Goal: Task Accomplishment & Management: Complete application form

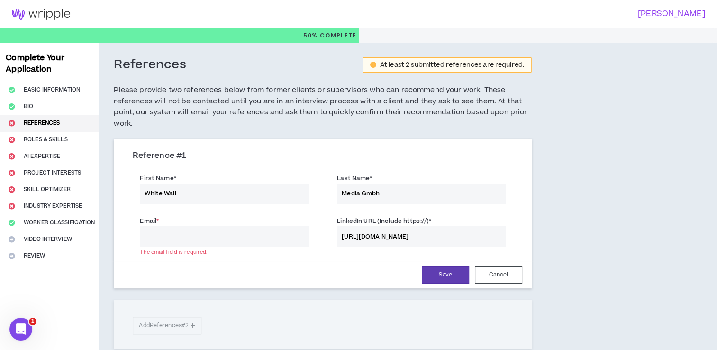
click at [222, 240] on input "Email *" at bounding box center [224, 236] width 169 height 20
paste input "[EMAIL_ADDRESS][DOMAIN_NAME]"
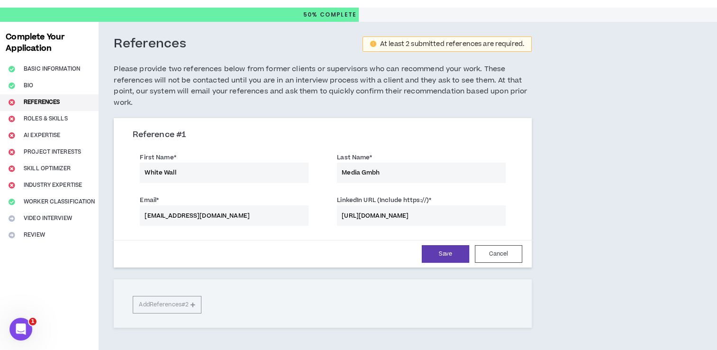
scroll to position [22, 0]
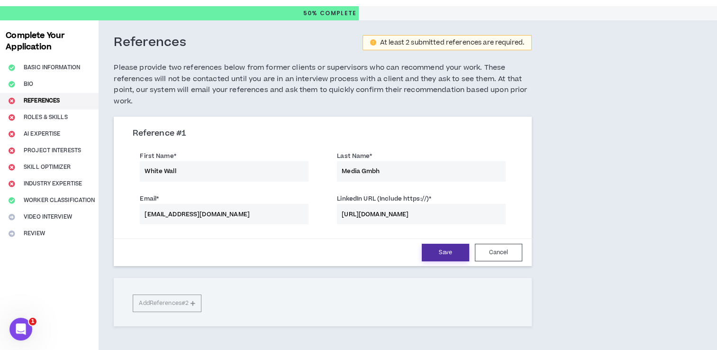
type input "[EMAIL_ADDRESS][DOMAIN_NAME]"
click at [427, 249] on button "Save" at bounding box center [445, 252] width 47 height 18
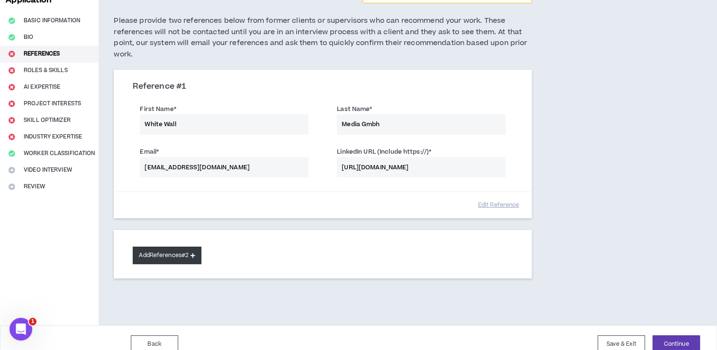
scroll to position [75, 0]
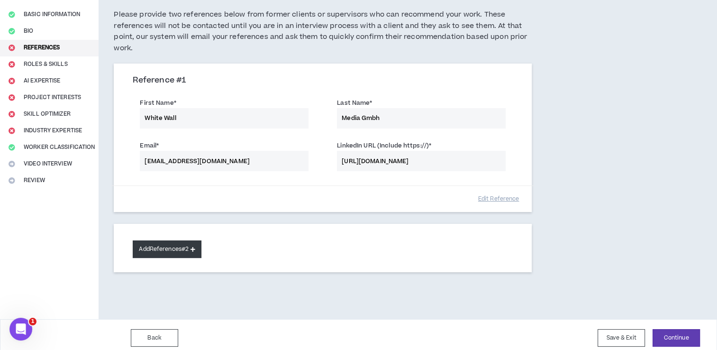
click at [159, 244] on button "Add References #2" at bounding box center [167, 249] width 69 height 18
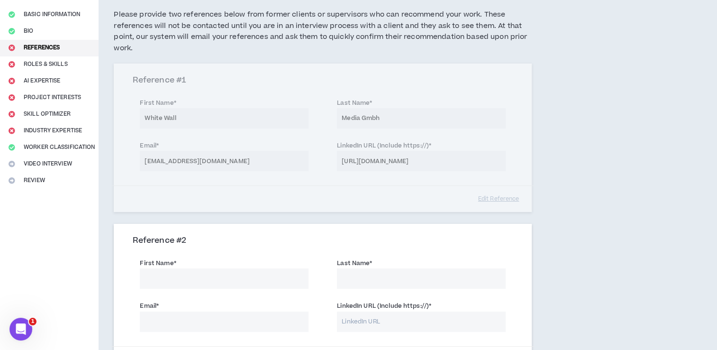
click at [181, 284] on input "First Name *" at bounding box center [224, 278] width 169 height 20
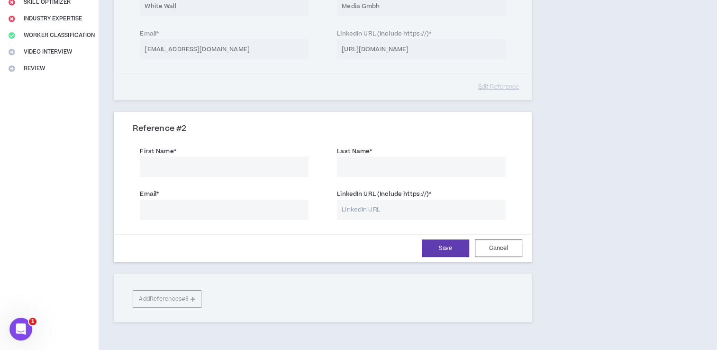
scroll to position [185, 0]
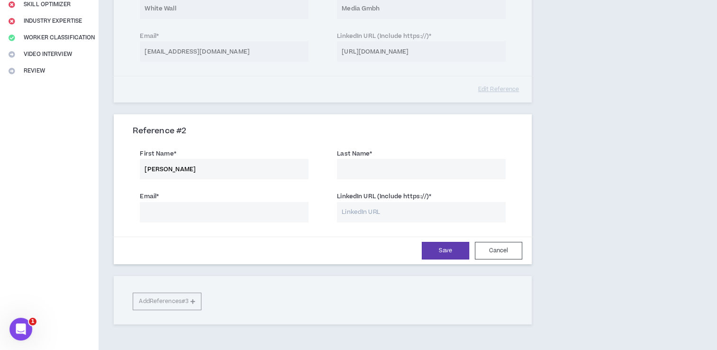
type input "[PERSON_NAME]"
paste input "[URL][DOMAIN_NAME][PERSON_NAME]"
type input "[URL][DOMAIN_NAME][PERSON_NAME]"
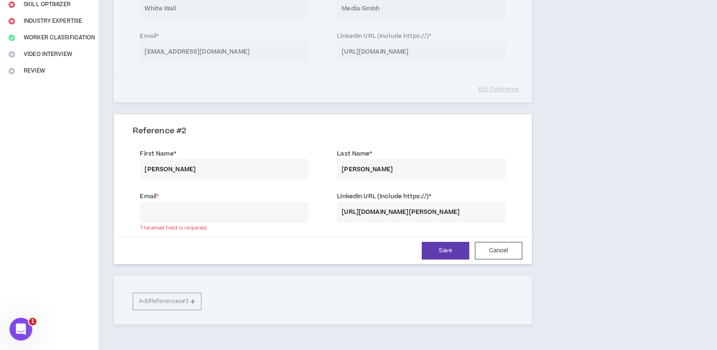
click at [193, 217] on input "Email *" at bounding box center [224, 212] width 169 height 20
paste input "[PERSON_NAME][EMAIL_ADDRESS][PERSON_NAME][DOMAIN_NAME]>"
type input "[PERSON_NAME][EMAIL_ADDRESS][PERSON_NAME][DOMAIN_NAME]"
click at [447, 252] on button "Save" at bounding box center [445, 251] width 47 height 18
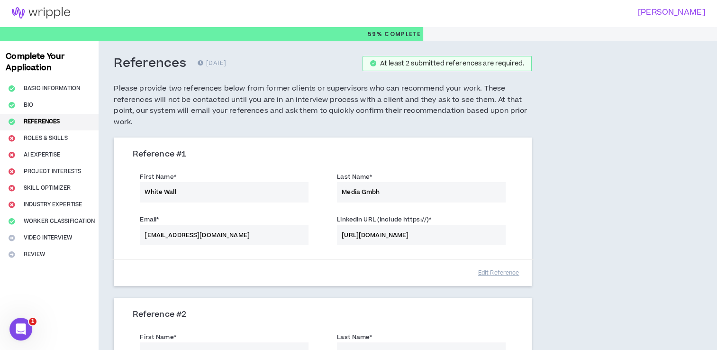
scroll to position [2, 0]
click at [36, 135] on div "Complete Your Application Basic Information Bio References Roles & Skills AI Ex…" at bounding box center [49, 297] width 99 height 512
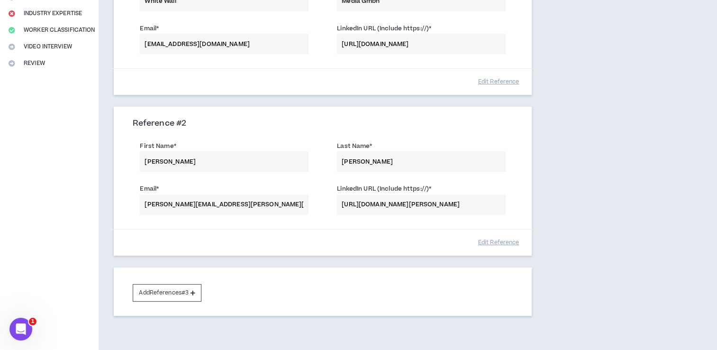
scroll to position [241, 0]
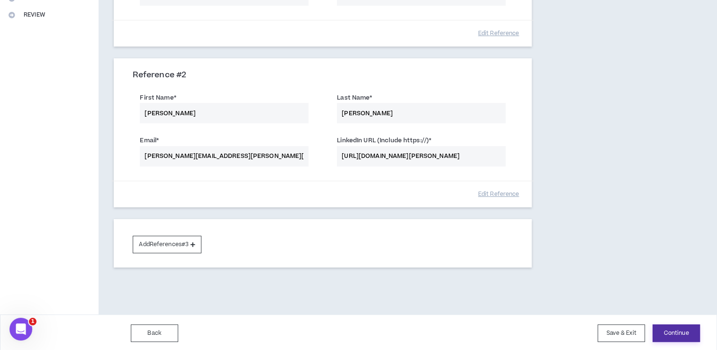
click at [672, 327] on button "Continue" at bounding box center [675, 333] width 47 height 18
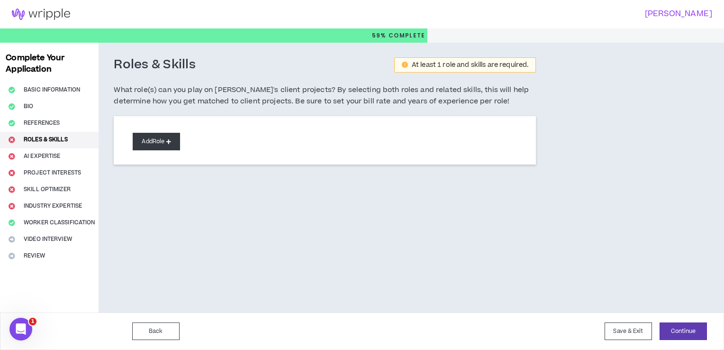
click at [146, 135] on button "Add Role" at bounding box center [156, 142] width 47 height 18
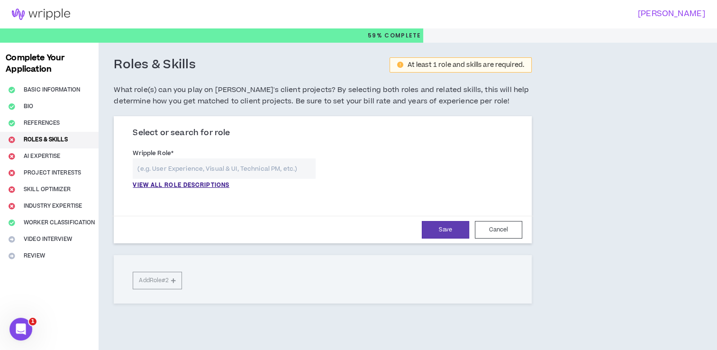
click at [182, 171] on input "text" at bounding box center [224, 168] width 183 height 20
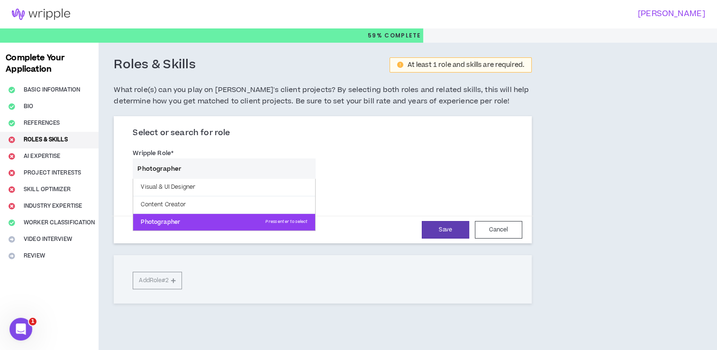
type input "Photographer"
click at [155, 223] on p "Photographer Press enter to select" at bounding box center [224, 222] width 182 height 17
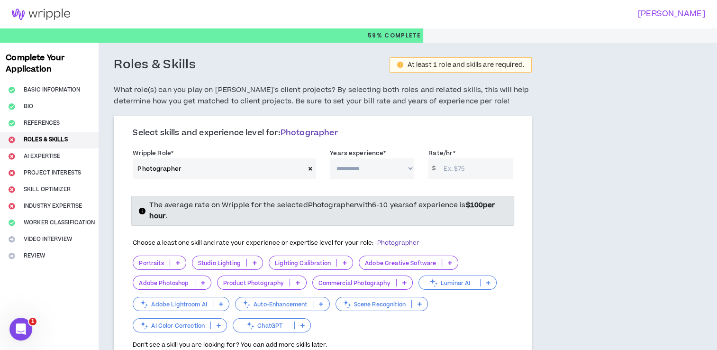
click at [402, 169] on select "**********" at bounding box center [372, 168] width 84 height 20
select select "**"
click at [330, 158] on select "**********" at bounding box center [372, 168] width 84 height 20
click at [390, 170] on select "**********" at bounding box center [372, 168] width 84 height 20
click at [447, 173] on input "Rate/hr *" at bounding box center [476, 168] width 74 height 20
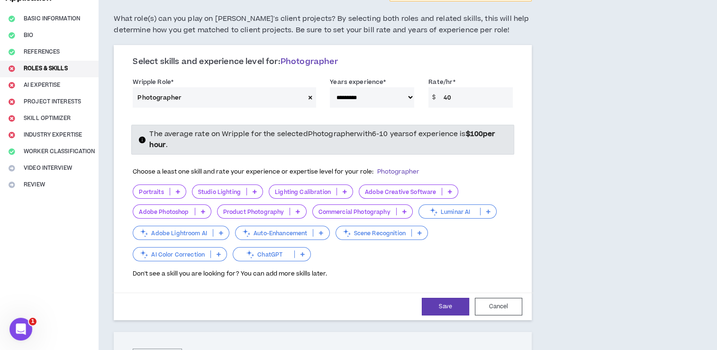
scroll to position [70, 0]
type input "4"
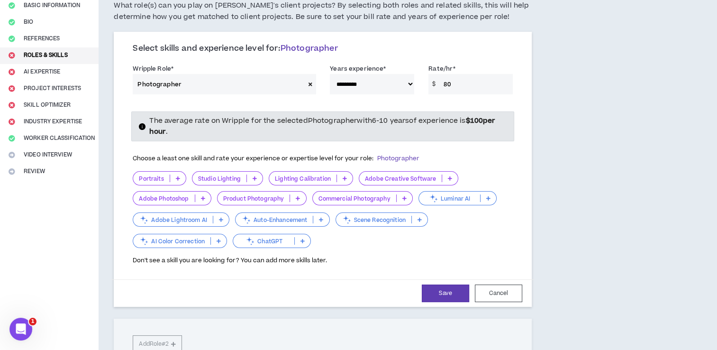
scroll to position [85, 0]
type input "8"
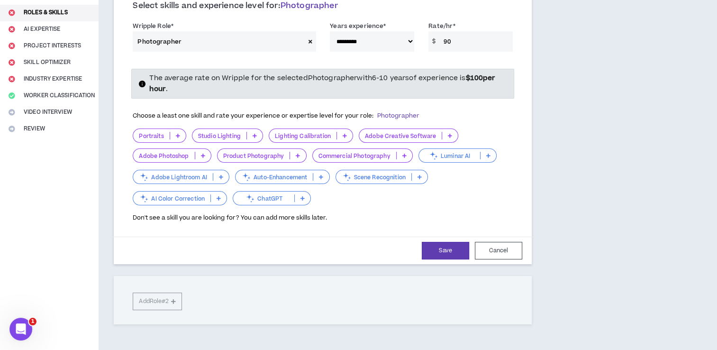
scroll to position [125, 0]
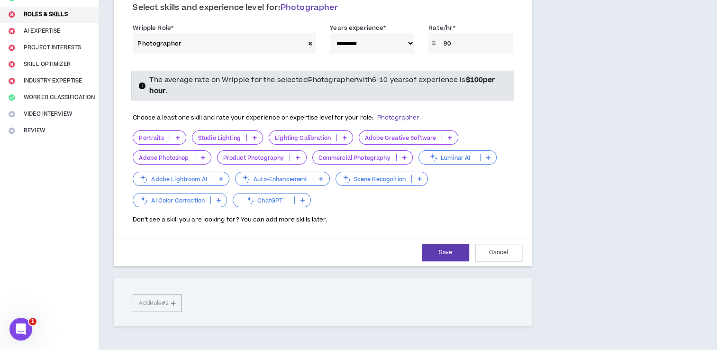
type input "90"
click at [177, 135] on icon at bounding box center [178, 137] width 4 height 5
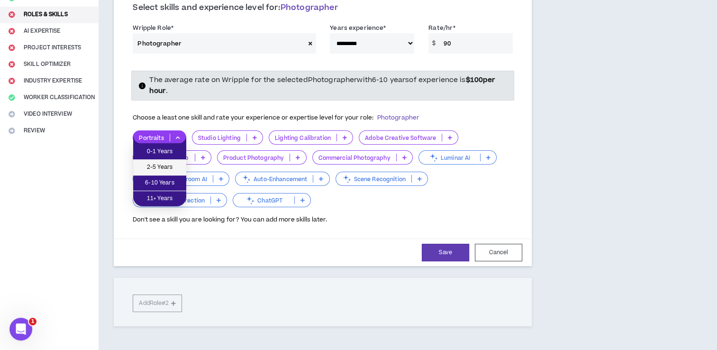
click at [165, 167] on span "2-5 Years" at bounding box center [160, 167] width 42 height 10
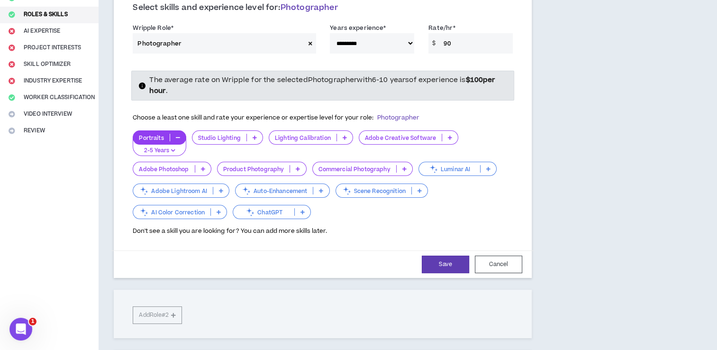
click at [255, 135] on icon at bounding box center [254, 137] width 4 height 5
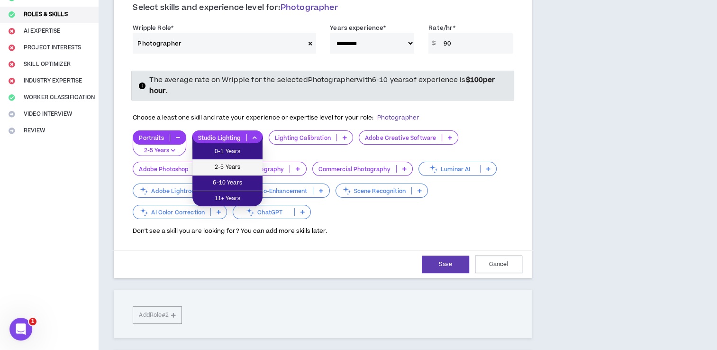
click at [229, 171] on span "2-5 Years" at bounding box center [227, 167] width 59 height 10
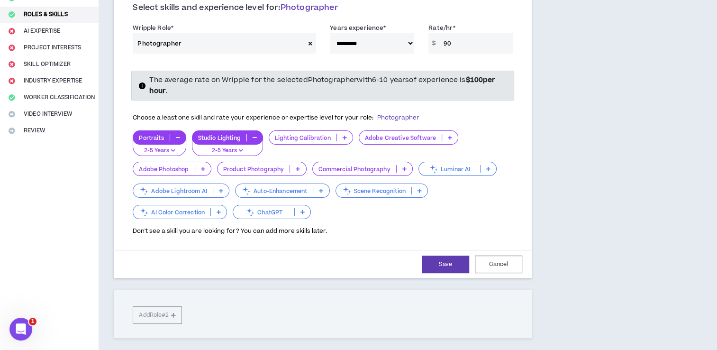
click at [341, 135] on p at bounding box center [345, 138] width 16 height 8
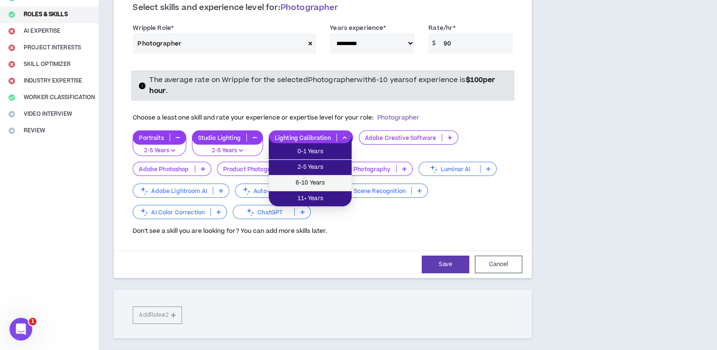
click at [308, 188] on span "6-10 Years" at bounding box center [310, 183] width 72 height 10
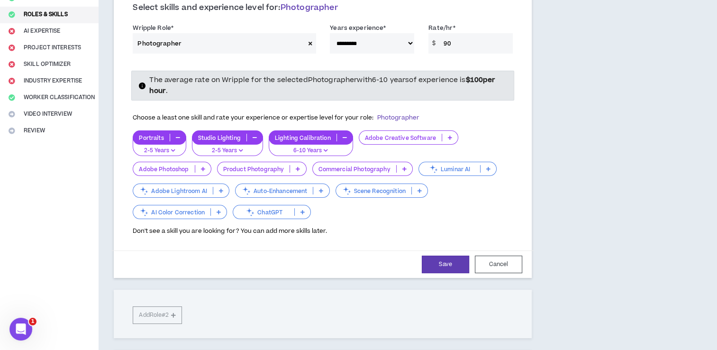
click at [446, 131] on div "Adobe Creative Software" at bounding box center [408, 137] width 99 height 14
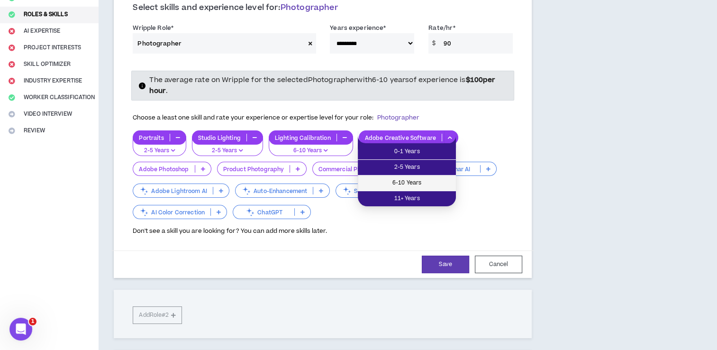
click at [398, 182] on span "6-10 Years" at bounding box center [406, 183] width 87 height 10
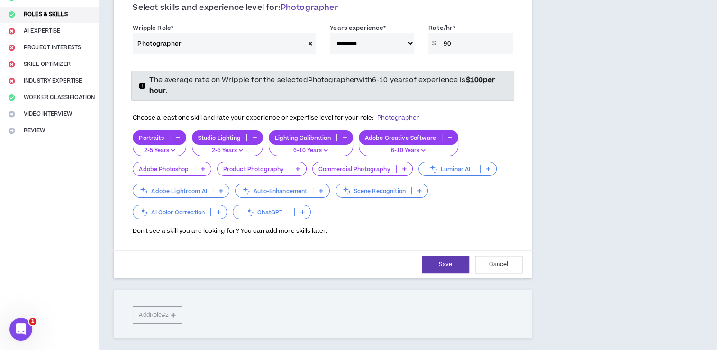
click at [203, 168] on icon at bounding box center [203, 168] width 4 height 5
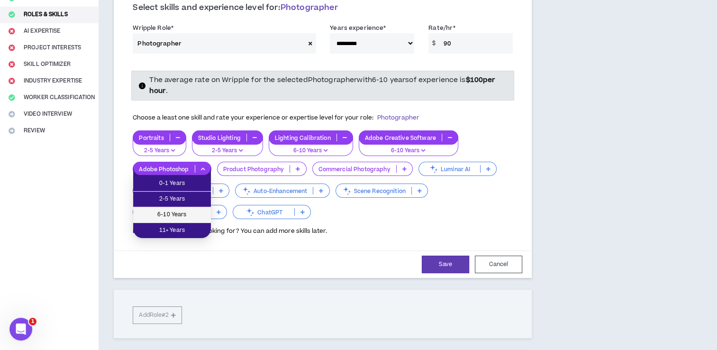
click at [184, 209] on span "6-10 Years" at bounding box center [172, 214] width 66 height 10
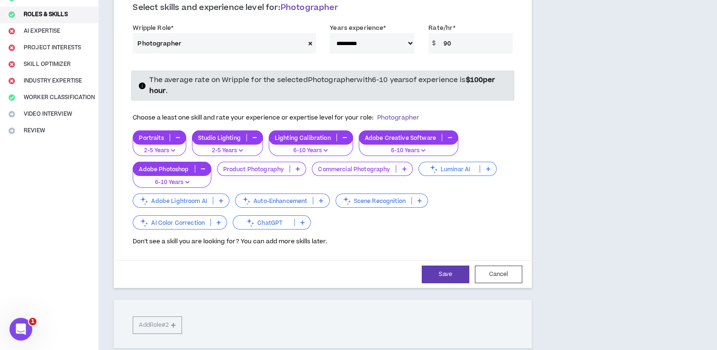
click at [297, 165] on p at bounding box center [298, 169] width 16 height 8
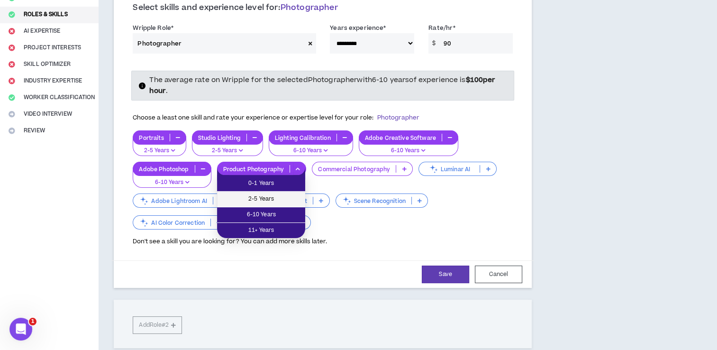
click at [264, 196] on span "2-5 Years" at bounding box center [261, 199] width 77 height 10
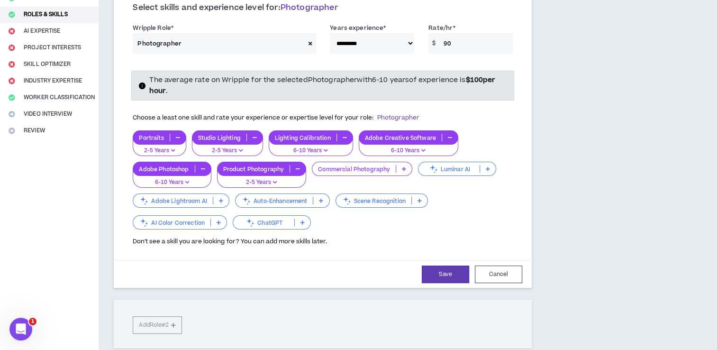
click at [402, 168] on icon at bounding box center [404, 168] width 4 height 5
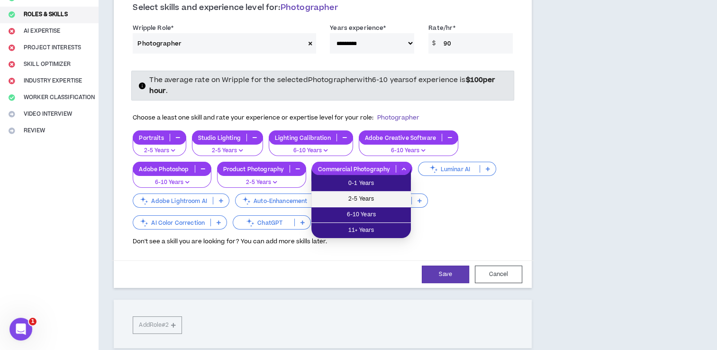
click at [363, 196] on span "2-5 Years" at bounding box center [361, 199] width 88 height 10
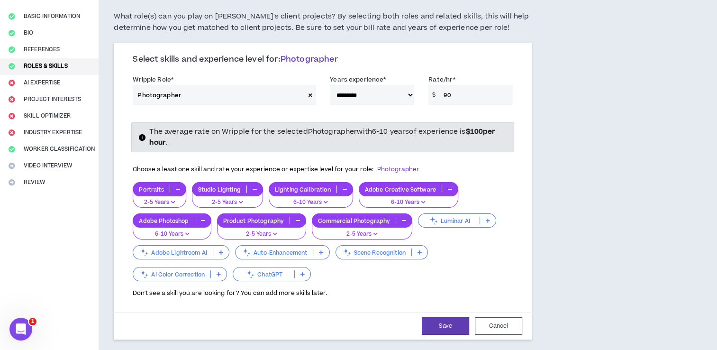
scroll to position [81, 0]
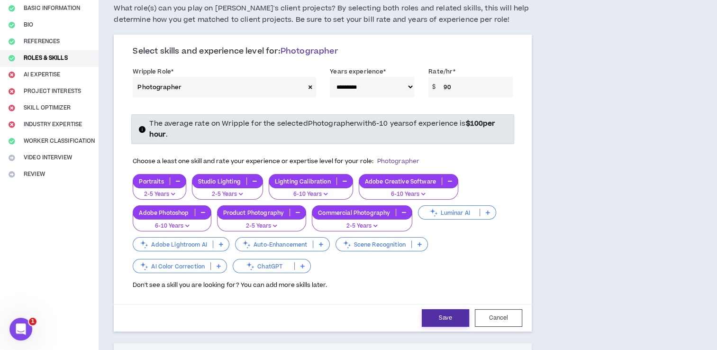
click at [442, 313] on button "Save" at bounding box center [445, 318] width 47 height 18
select select "**"
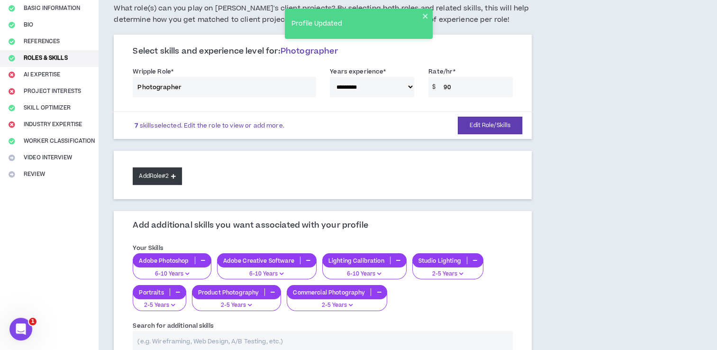
click at [159, 175] on button "Add Role #2" at bounding box center [157, 176] width 49 height 18
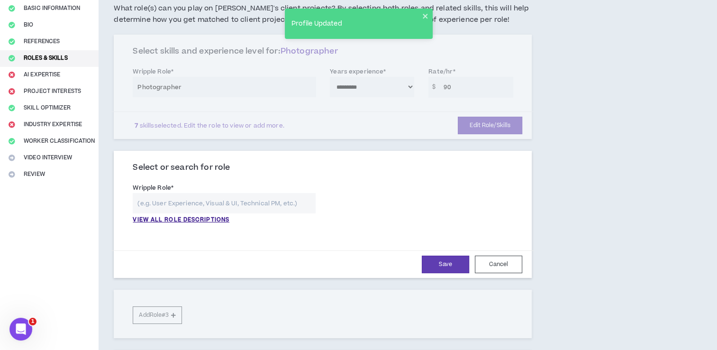
click at [208, 209] on input "text" at bounding box center [224, 203] width 183 height 20
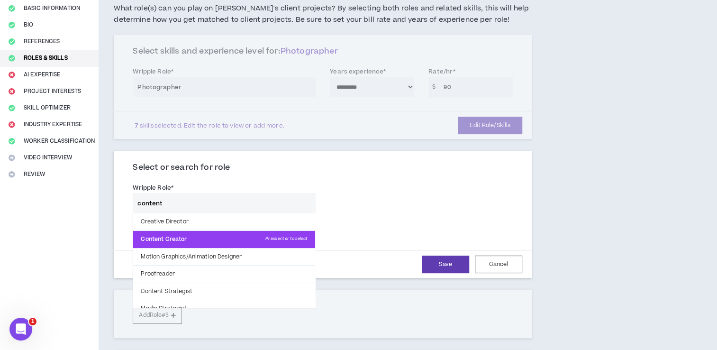
click at [147, 239] on p "Content Creator Press enter to select" at bounding box center [224, 239] width 182 height 17
type input "Content Creator"
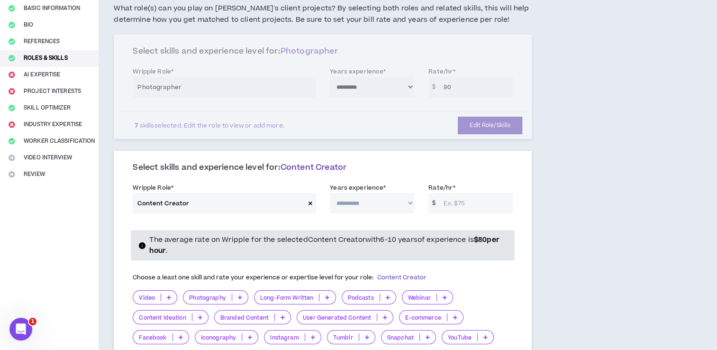
click at [386, 207] on select "**********" at bounding box center [372, 203] width 84 height 20
select select "**"
click at [330, 193] on select "**********" at bounding box center [372, 203] width 84 height 20
click at [464, 202] on input "Rate/hr *" at bounding box center [476, 203] width 74 height 20
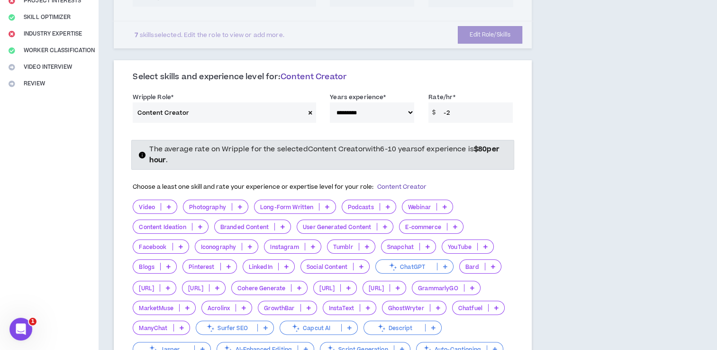
scroll to position [172, 0]
click at [489, 153] on strong "$ 80 per hour" at bounding box center [324, 154] width 350 height 20
click at [143, 153] on icon "info-circle" at bounding box center [142, 155] width 7 height 7
click at [452, 114] on input "-2" at bounding box center [476, 112] width 74 height 20
drag, startPoint x: 452, startPoint y: 114, endPoint x: 396, endPoint y: 116, distance: 56.4
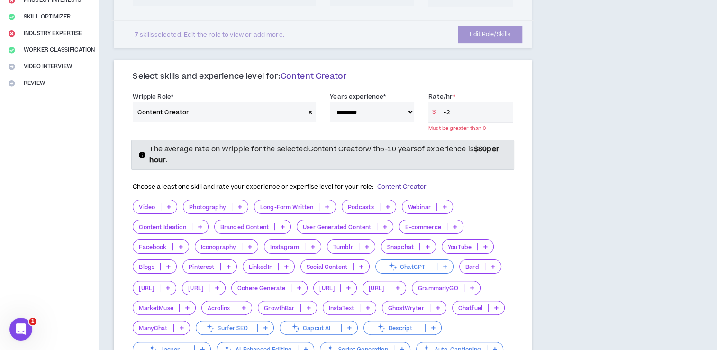
click at [396, 116] on div "**********" at bounding box center [323, 109] width 394 height 41
type input "40"
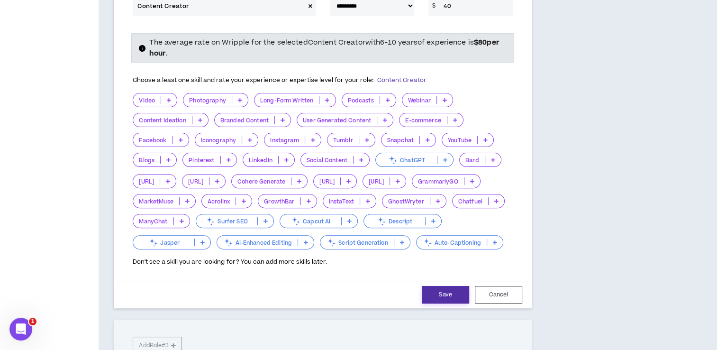
scroll to position [277, 0]
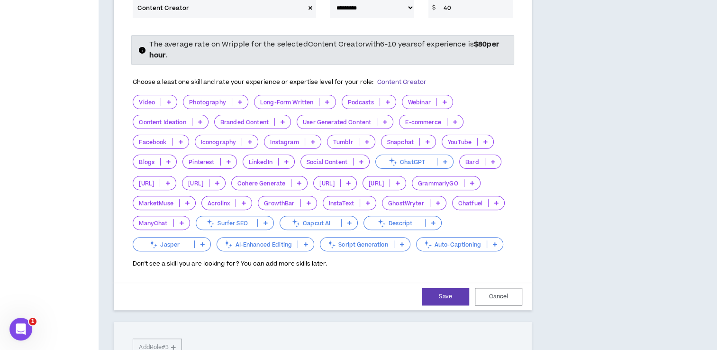
click at [314, 143] on p at bounding box center [313, 142] width 16 height 8
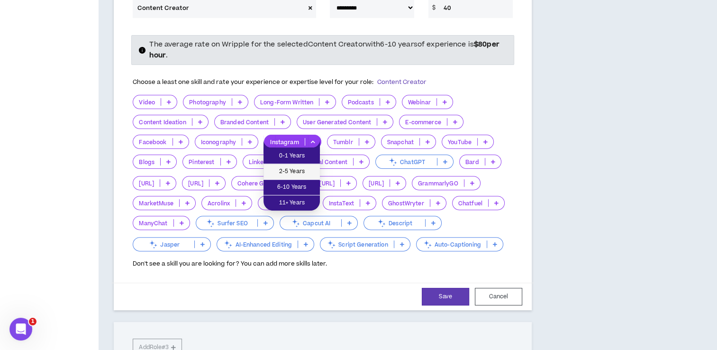
click at [291, 171] on span "2-5 Years" at bounding box center [291, 171] width 45 height 10
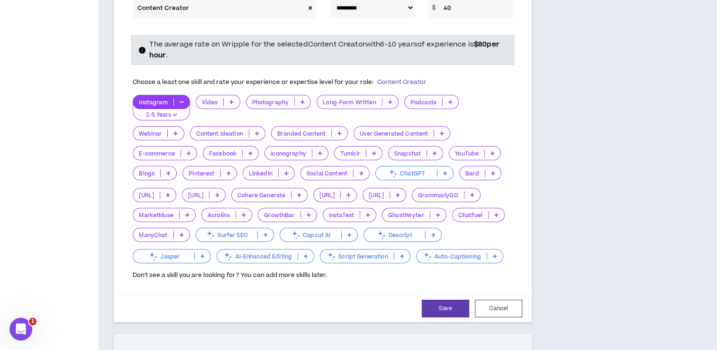
click at [444, 98] on p at bounding box center [450, 102] width 16 height 8
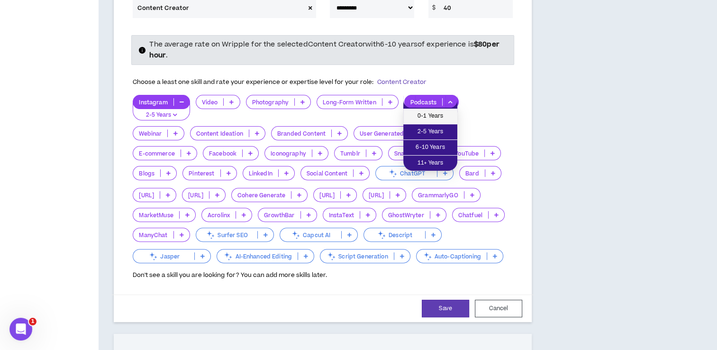
click at [436, 112] on span "0-1 Years" at bounding box center [430, 116] width 43 height 10
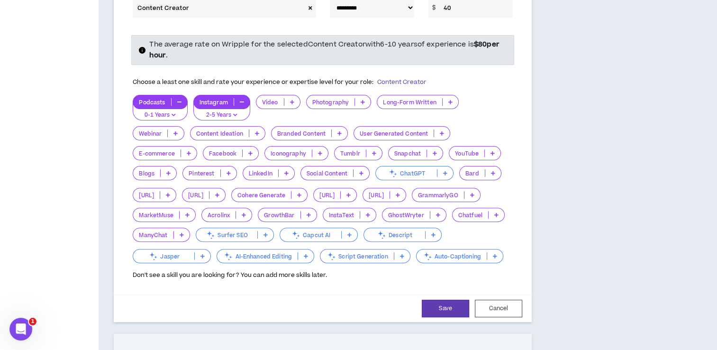
click at [243, 102] on icon "button" at bounding box center [242, 101] width 4 height 5
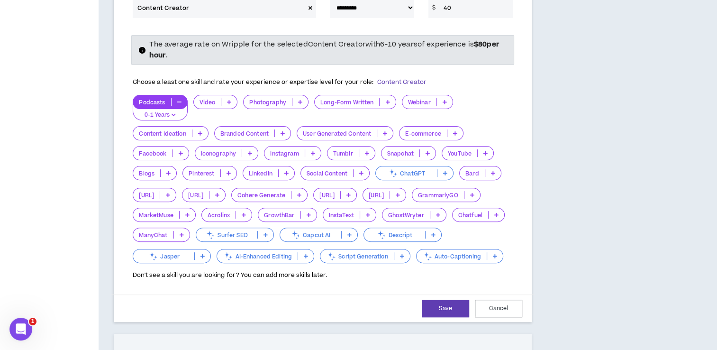
click at [453, 127] on div "E-commerce" at bounding box center [431, 133] width 64 height 14
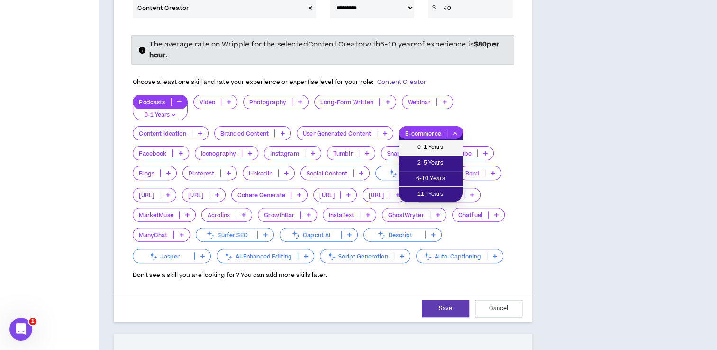
click at [431, 144] on span "0-1 Years" at bounding box center [430, 147] width 53 height 10
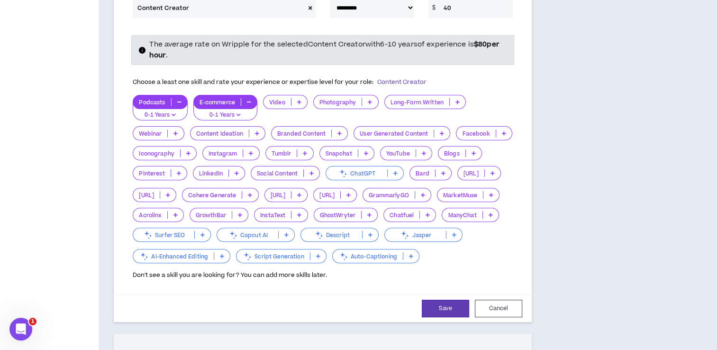
click at [255, 151] on p at bounding box center [251, 153] width 16 height 8
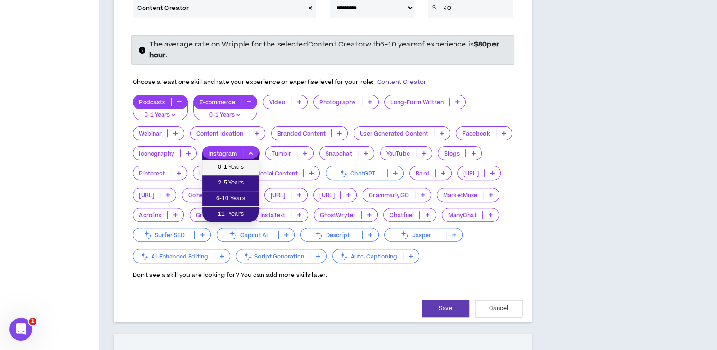
click at [227, 171] on span "0-1 Years" at bounding box center [230, 167] width 45 height 10
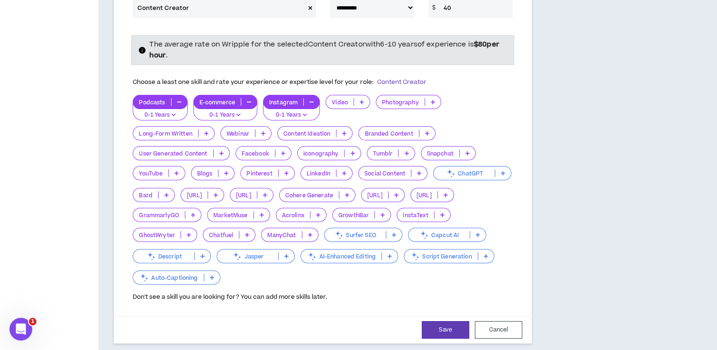
click at [415, 171] on p at bounding box center [419, 173] width 16 height 8
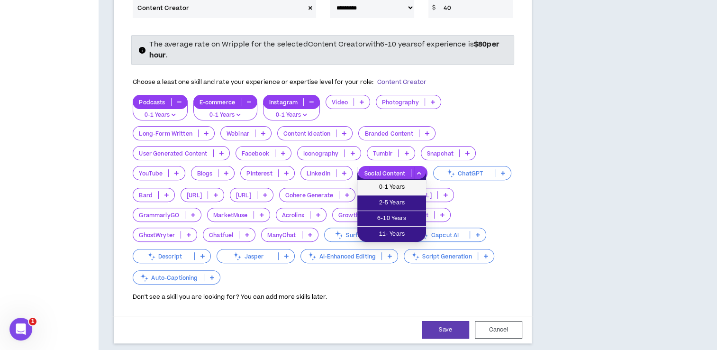
click at [400, 187] on span "0-1 Years" at bounding box center [391, 187] width 57 height 10
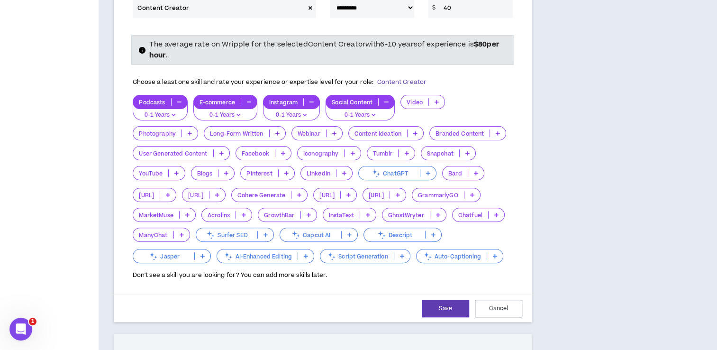
click at [412, 130] on p at bounding box center [415, 133] width 16 height 8
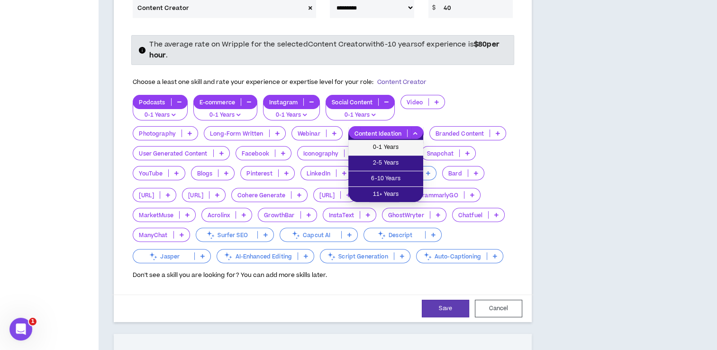
click at [391, 144] on span "0-1 Years" at bounding box center [385, 147] width 63 height 10
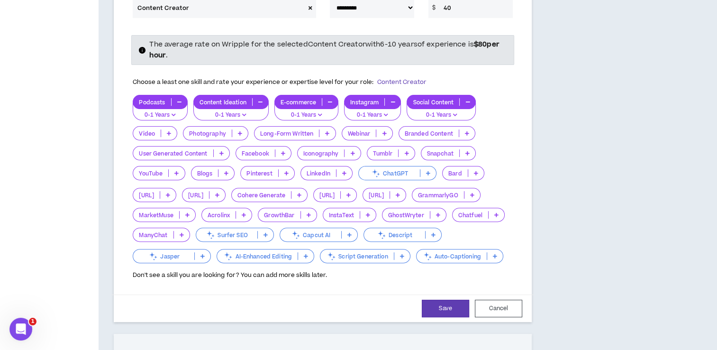
click at [169, 131] on icon at bounding box center [169, 133] width 4 height 5
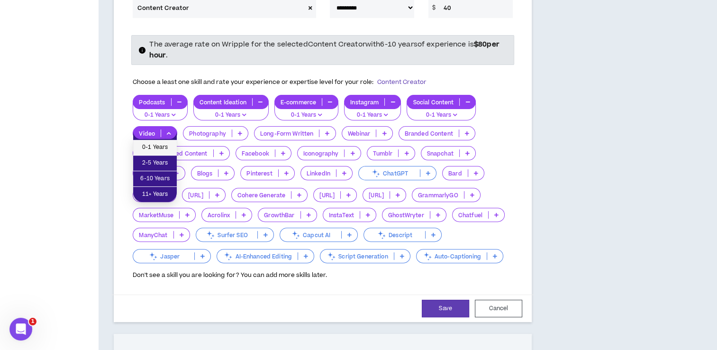
click at [166, 143] on span "0-1 Years" at bounding box center [155, 147] width 32 height 10
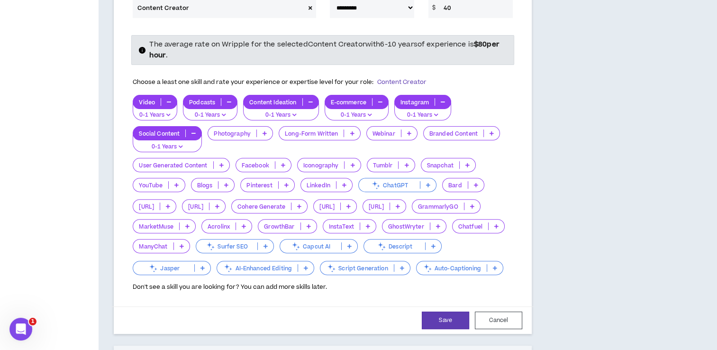
click at [263, 132] on icon at bounding box center [264, 133] width 4 height 5
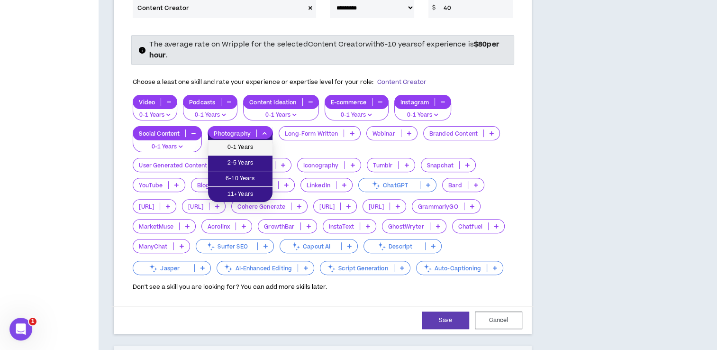
click at [248, 142] on span "0-1 Years" at bounding box center [240, 147] width 53 height 10
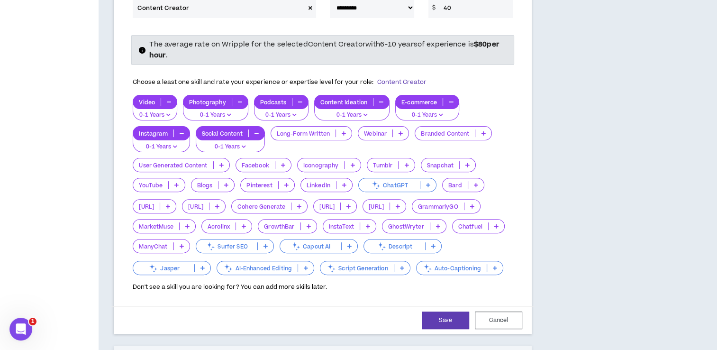
click at [344, 132] on icon at bounding box center [343, 133] width 4 height 5
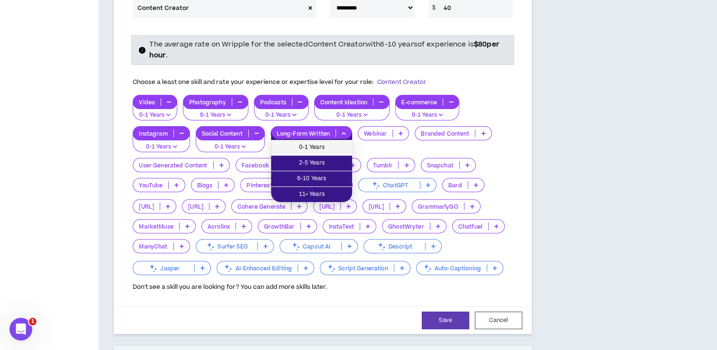
click at [328, 147] on span "0-1 Years" at bounding box center [312, 147] width 70 height 10
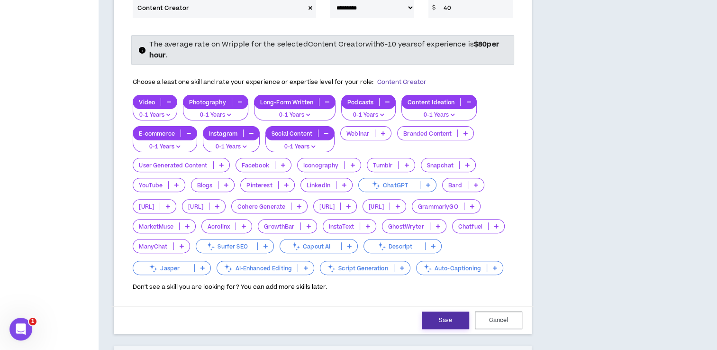
click at [445, 329] on button "Save" at bounding box center [445, 320] width 47 height 18
select select "**"
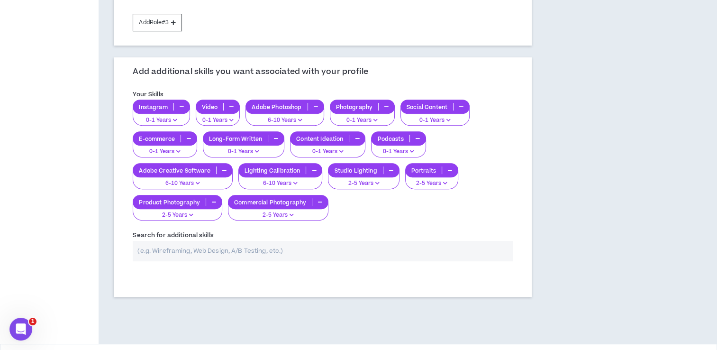
scroll to position [362, 0]
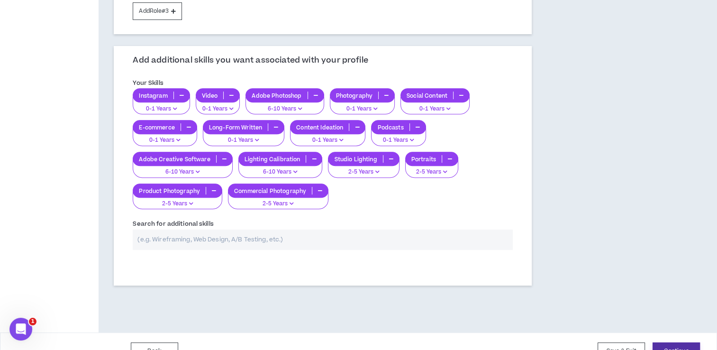
click at [674, 344] on button "Continue" at bounding box center [675, 351] width 47 height 18
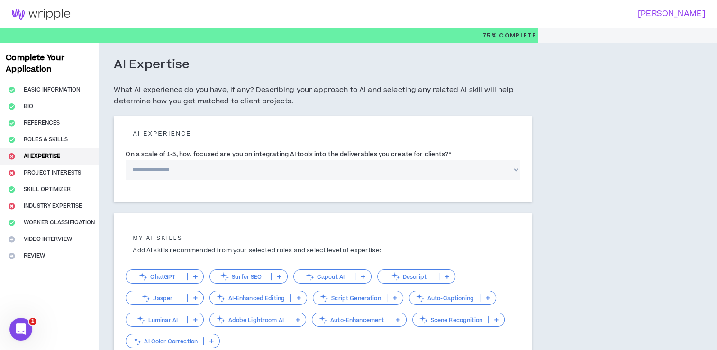
click at [191, 164] on select "**********" at bounding box center [323, 170] width 394 height 20
select select "*"
click at [126, 160] on select "**********" at bounding box center [323, 170] width 394 height 20
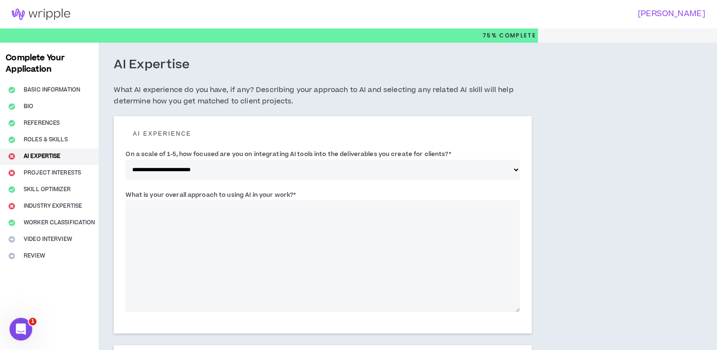
scroll to position [73, 0]
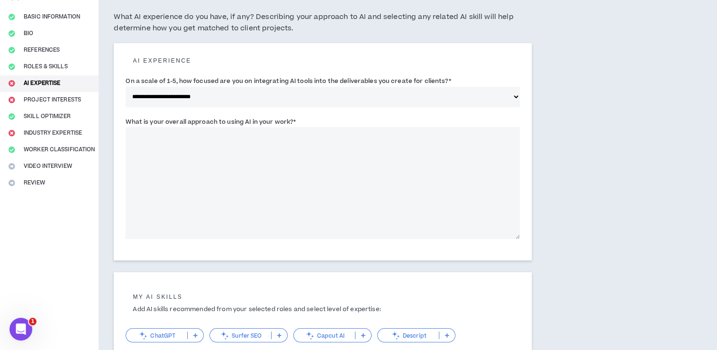
click at [200, 162] on textarea "What is your overall approach to using AI in your work? *" at bounding box center [323, 183] width 394 height 112
type textarea "*"
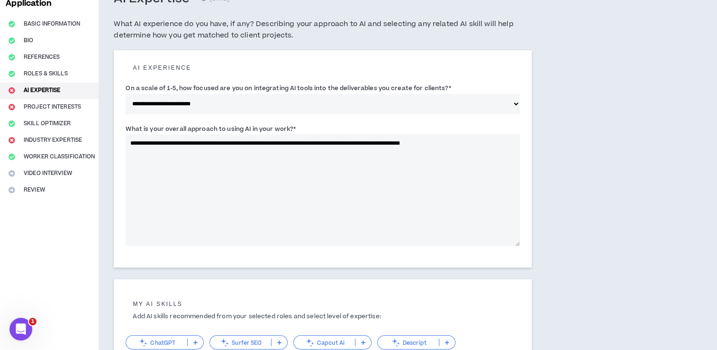
scroll to position [64, 0]
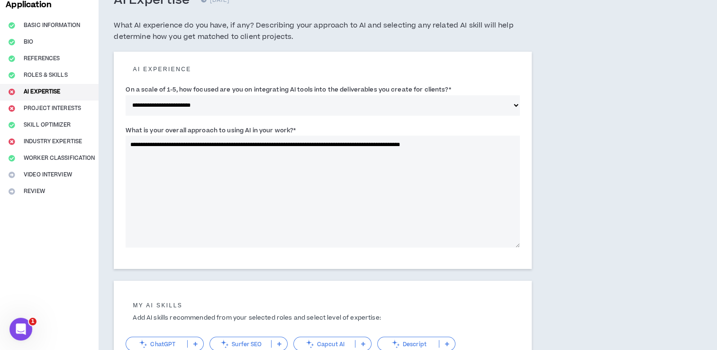
click at [270, 141] on textarea "**********" at bounding box center [323, 191] width 394 height 112
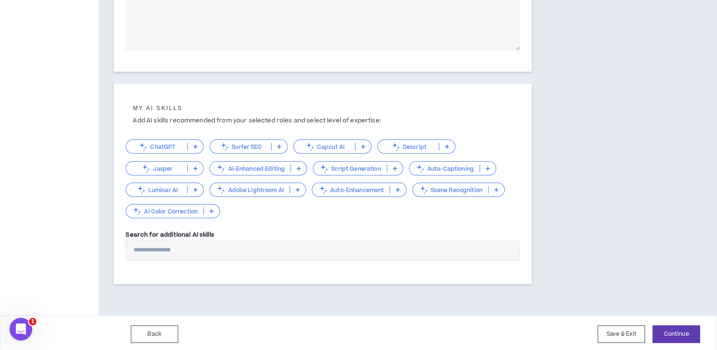
type textarea "**********"
click at [193, 143] on p at bounding box center [196, 147] width 16 height 8
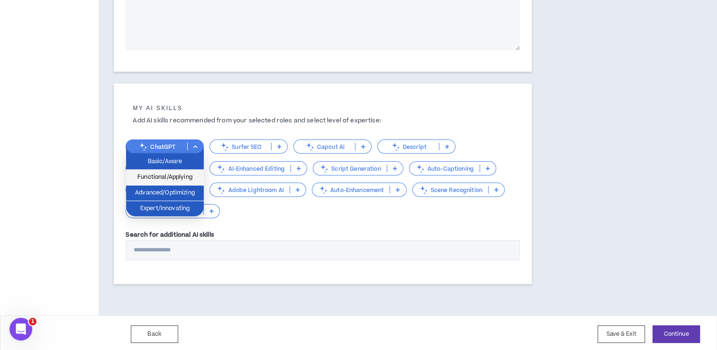
click at [180, 175] on span "Functional/Applying" at bounding box center [165, 177] width 66 height 10
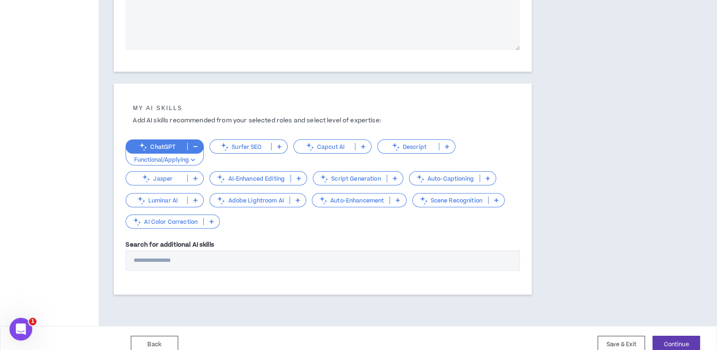
click at [296, 199] on icon at bounding box center [298, 200] width 4 height 5
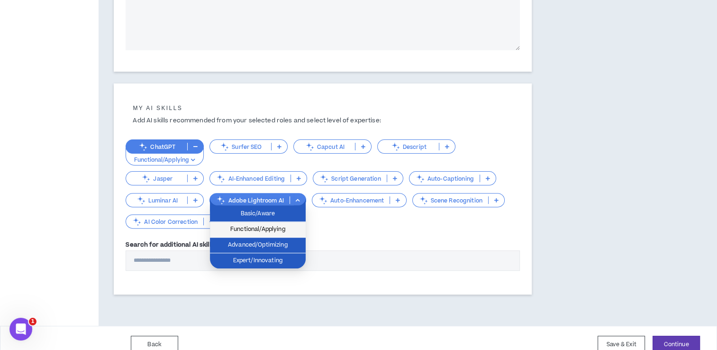
click at [252, 229] on span "Functional/Applying" at bounding box center [258, 229] width 84 height 10
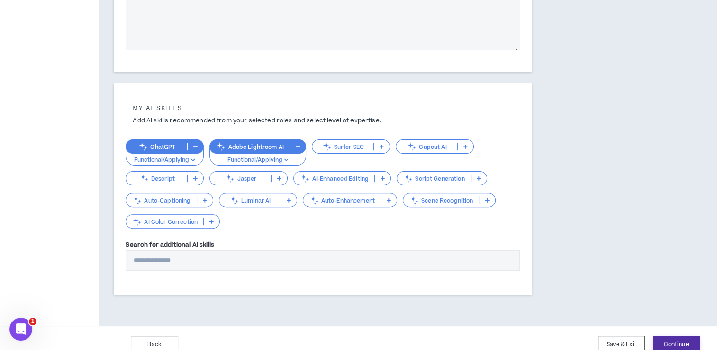
click at [679, 337] on button "Continue" at bounding box center [675, 344] width 47 height 18
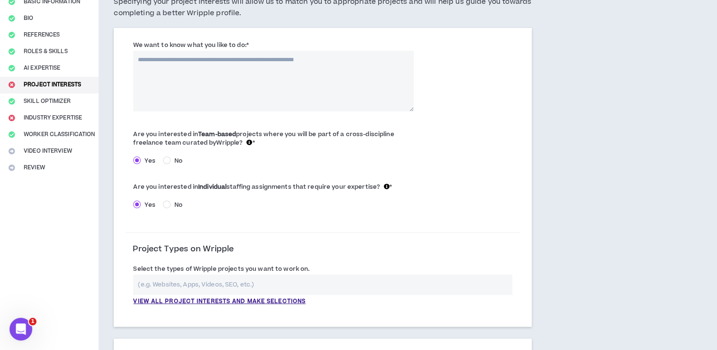
scroll to position [89, 0]
click at [221, 86] on textarea "We want to know what you like to do: *" at bounding box center [273, 80] width 280 height 61
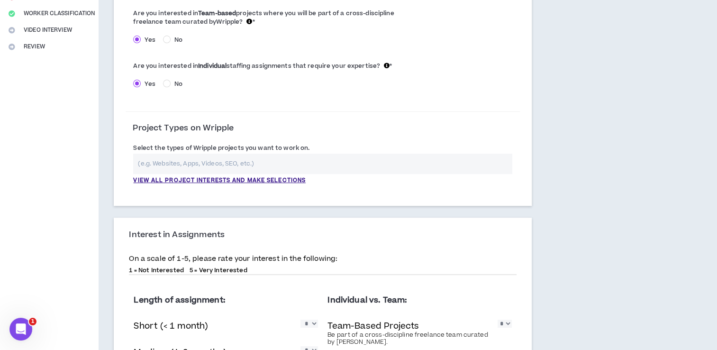
scroll to position [247, 0]
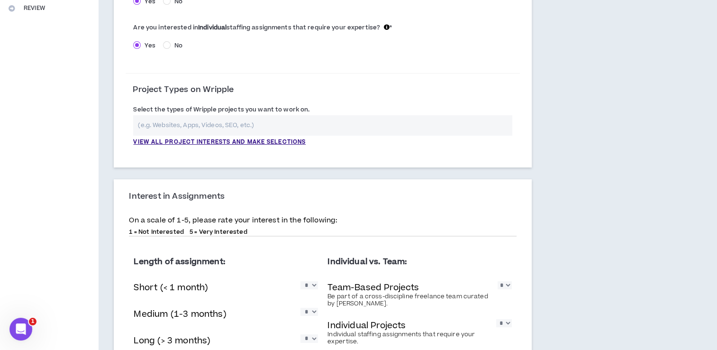
type textarea "**********"
click at [188, 123] on input "text" at bounding box center [322, 125] width 379 height 20
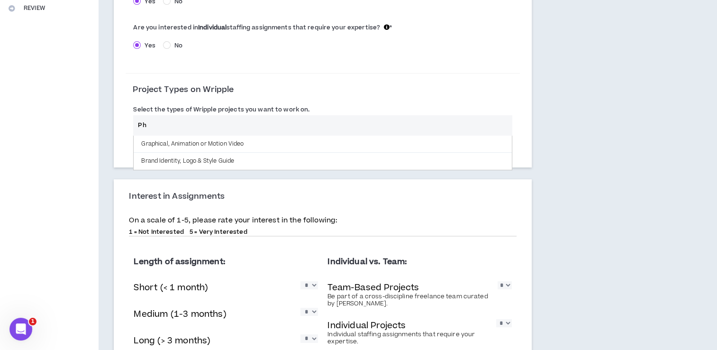
type input "P"
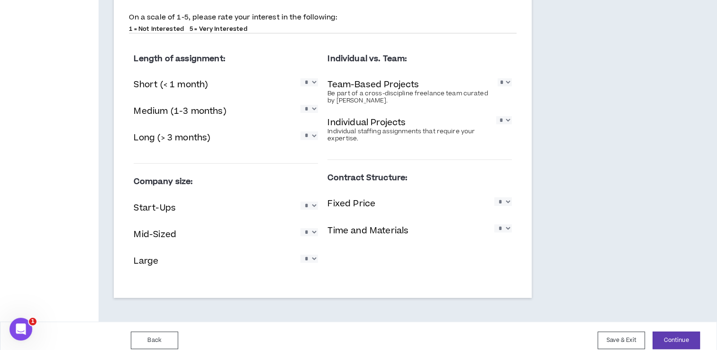
scroll to position [458, 0]
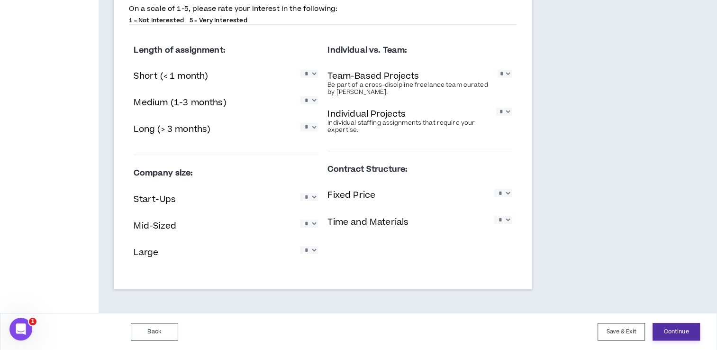
click at [665, 336] on button "Continue" at bounding box center [675, 332] width 47 height 18
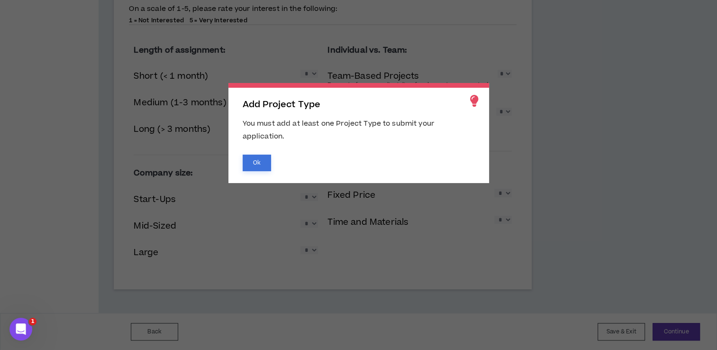
click at [261, 166] on button "Ok" at bounding box center [257, 162] width 28 height 17
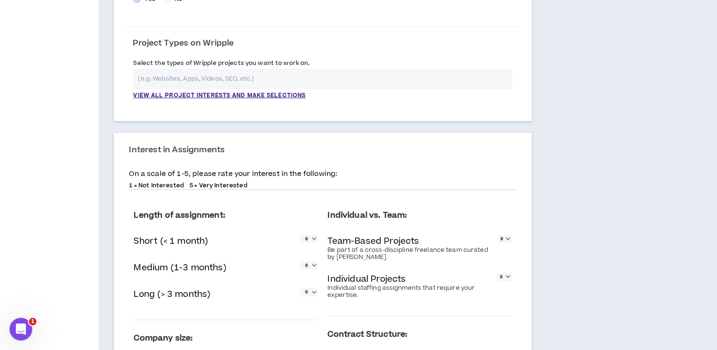
scroll to position [293, 0]
click at [182, 82] on input "text" at bounding box center [322, 79] width 379 height 20
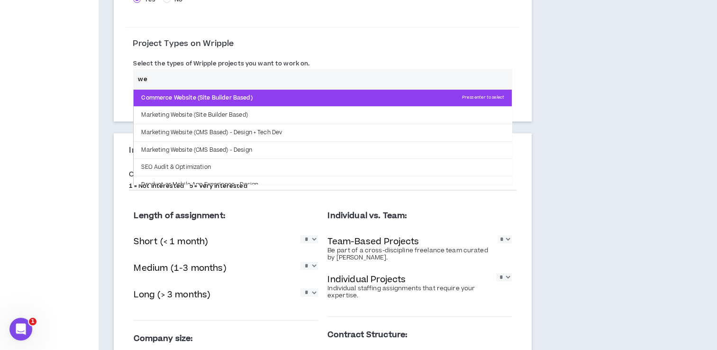
type input "we"
click at [162, 95] on p "Commerce Website (Site Builder Based) Press enter to select" at bounding box center [323, 98] width 378 height 17
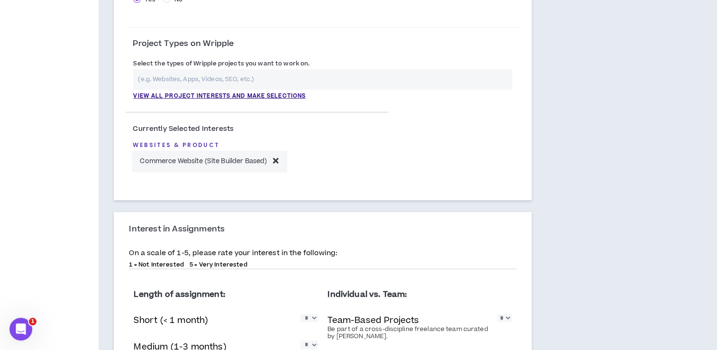
click at [188, 73] on input "text" at bounding box center [322, 79] width 379 height 20
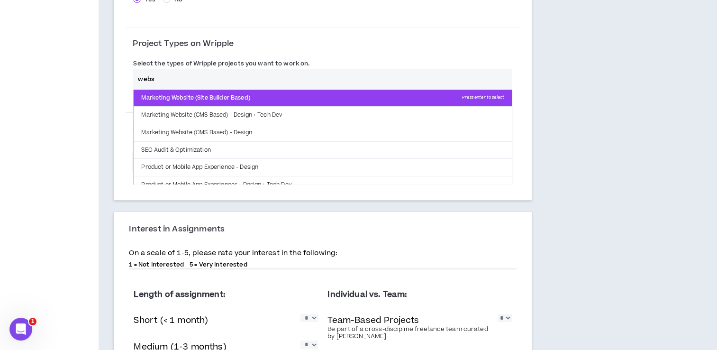
type input "webs"
click at [173, 95] on p "Marketing Website (Site Builder Based) Press enter to select" at bounding box center [323, 98] width 378 height 17
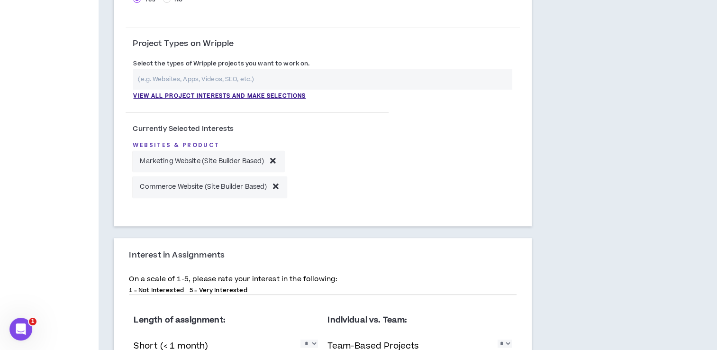
click at [171, 81] on input "text" at bounding box center [322, 79] width 379 height 20
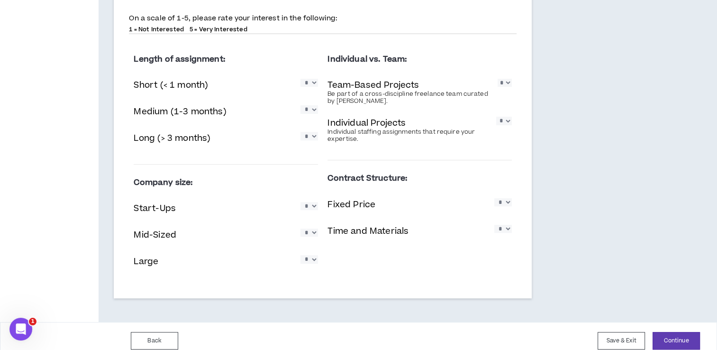
scroll to position [563, 0]
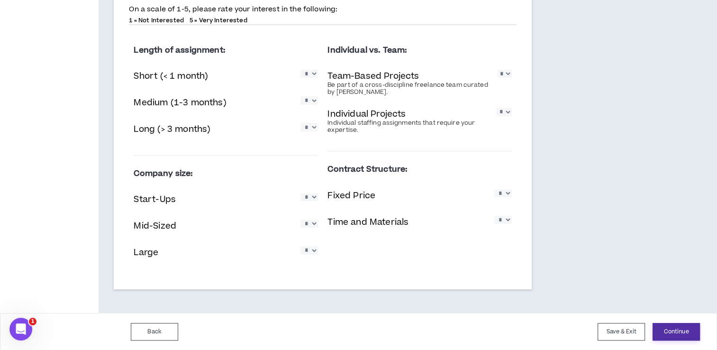
click at [675, 328] on button "Continue" at bounding box center [675, 332] width 47 height 18
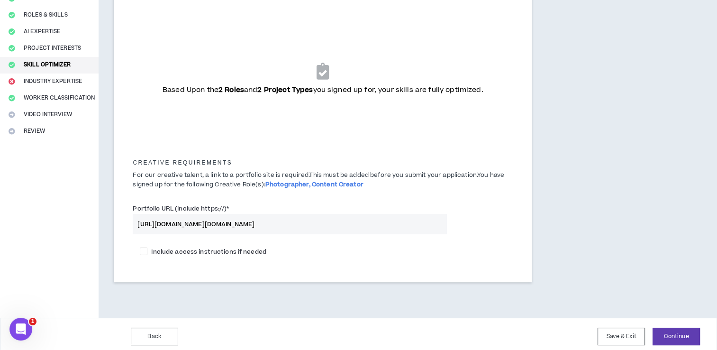
scroll to position [129, 0]
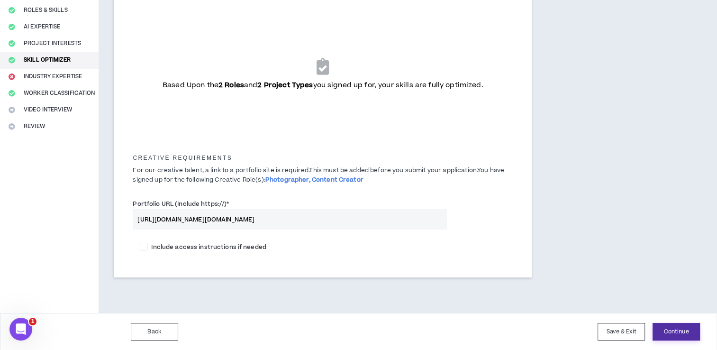
click at [665, 325] on button "Continue" at bounding box center [675, 332] width 47 height 18
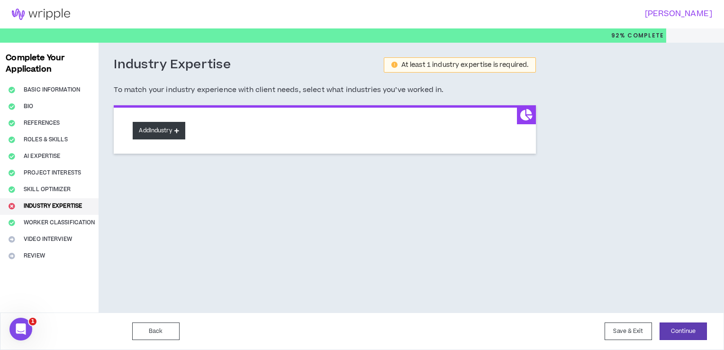
click at [166, 127] on button "Add Industry" at bounding box center [159, 131] width 52 height 18
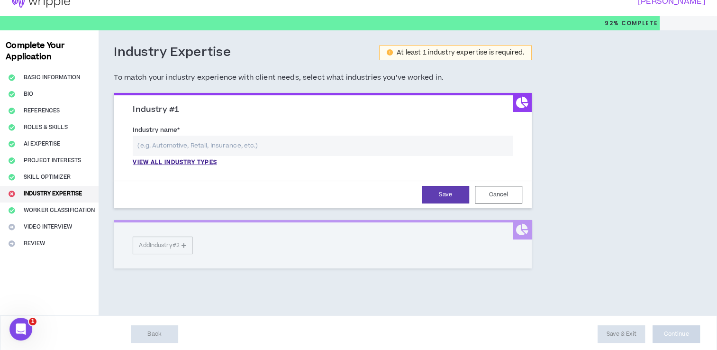
scroll to position [14, 0]
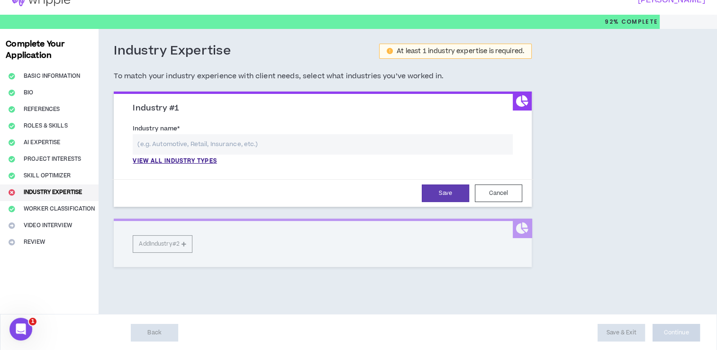
click at [189, 135] on input "text" at bounding box center [323, 144] width 380 height 20
type input "Real Estate"
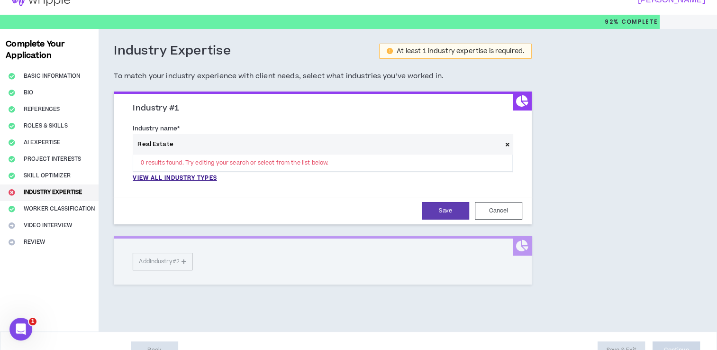
drag, startPoint x: 144, startPoint y: 143, endPoint x: 116, endPoint y: 142, distance: 27.9
click at [121, 143] on div "Industry #1 Industry name * Real Estate 0 results found. Try editing your searc…" at bounding box center [323, 159] width 418 height 130
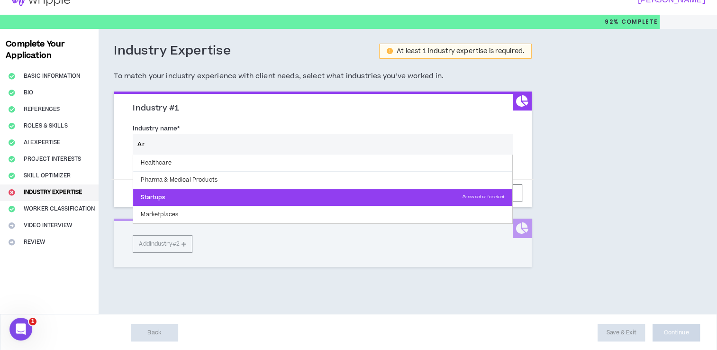
click at [155, 201] on p "Startups Press enter to select" at bounding box center [322, 197] width 379 height 17
type input "Startups"
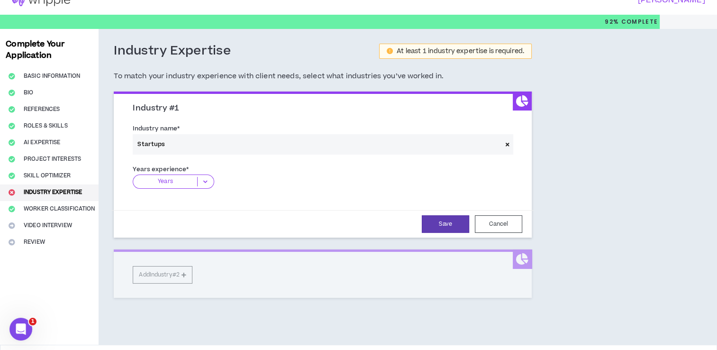
click at [212, 183] on icon at bounding box center [206, 181] width 16 height 9
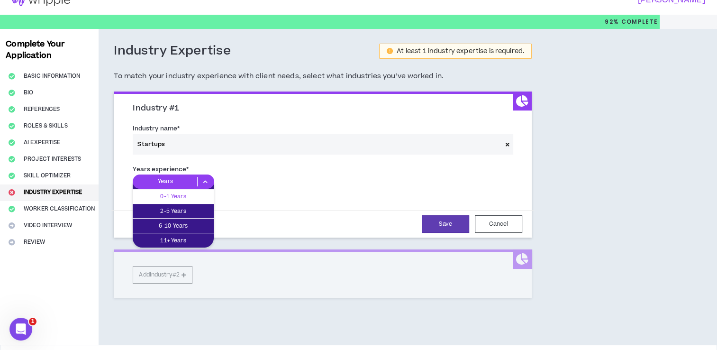
click at [178, 197] on p "0-1 Years" at bounding box center [173, 196] width 81 height 10
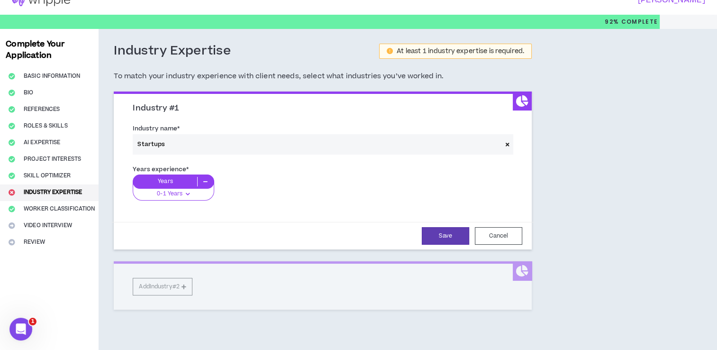
click at [507, 137] on span at bounding box center [507, 144] width 11 height 20
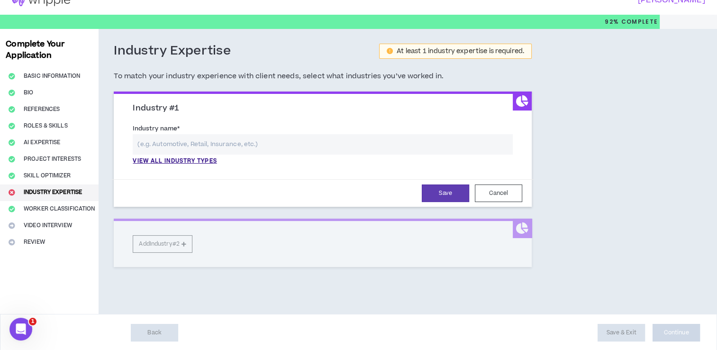
click at [174, 148] on input "text" at bounding box center [323, 144] width 380 height 20
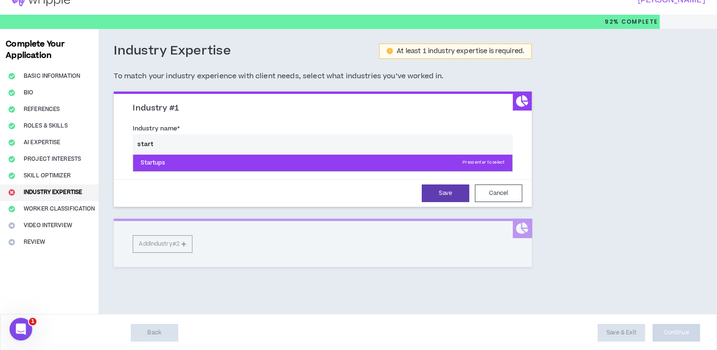
click at [158, 160] on p "Startups Press enter to select" at bounding box center [322, 162] width 379 height 17
type input "Startups"
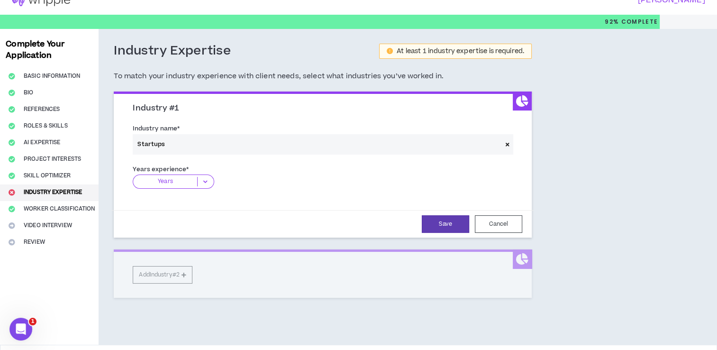
click at [206, 182] on icon at bounding box center [206, 181] width 16 height 9
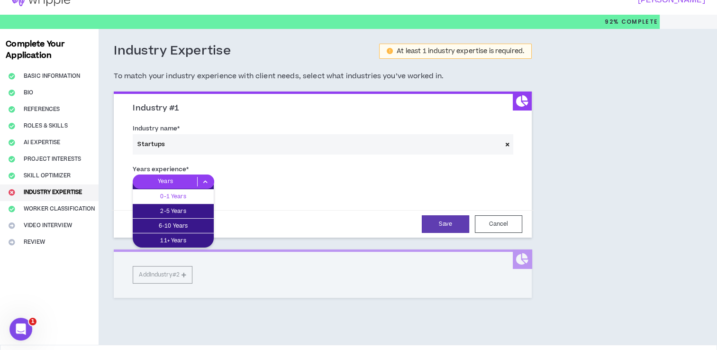
click at [177, 193] on p "0-1 Years" at bounding box center [173, 196] width 81 height 10
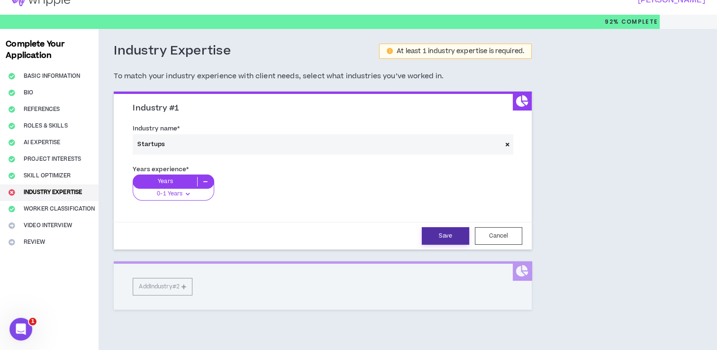
click at [450, 227] on button "Save" at bounding box center [445, 236] width 47 height 18
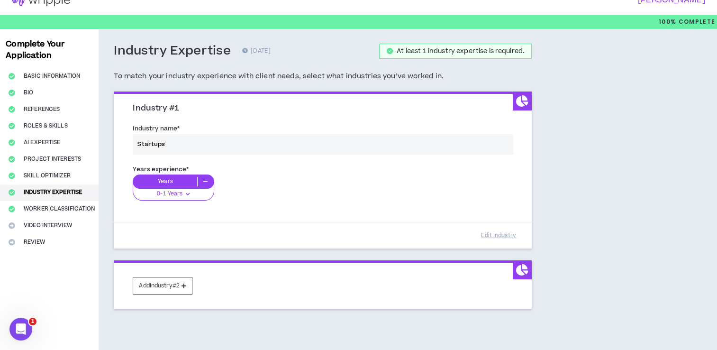
scroll to position [55, 0]
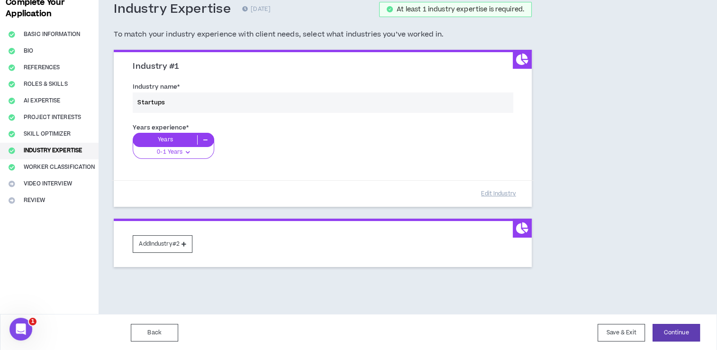
click at [163, 255] on div "Add Industry #2" at bounding box center [323, 242] width 418 height 48
click at [144, 240] on button "Add Industry #2" at bounding box center [163, 244] width 60 height 18
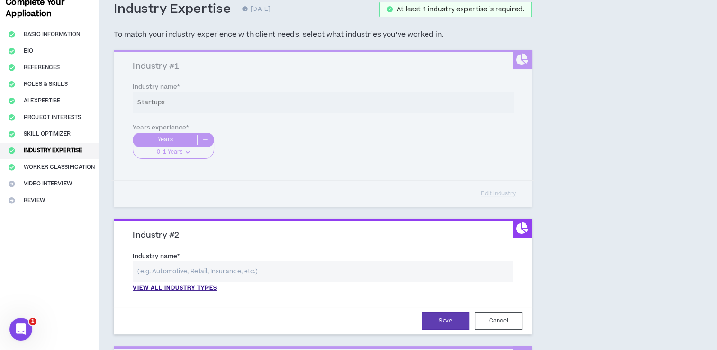
click at [182, 269] on input "text" at bounding box center [323, 271] width 380 height 20
type input "m"
type input "a"
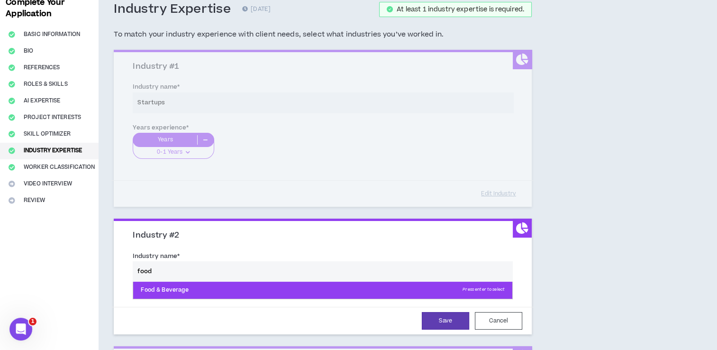
click at [161, 288] on p "Food & Beverage Press enter to select" at bounding box center [322, 289] width 379 height 17
type input "Food & Beverage"
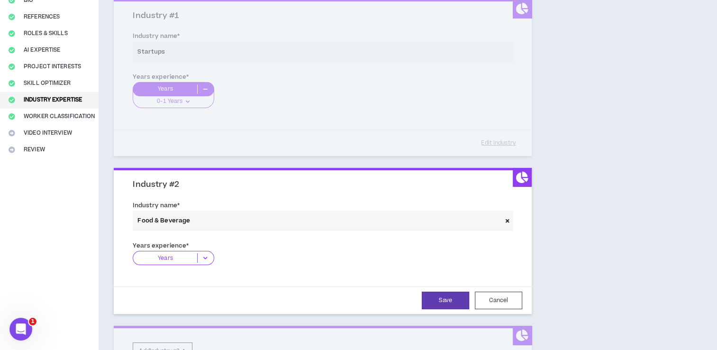
scroll to position [110, 0]
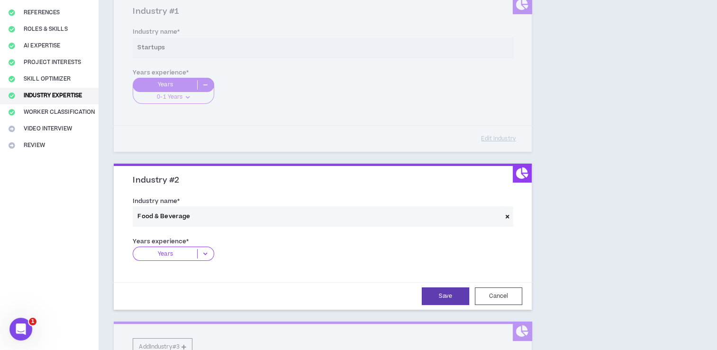
click at [205, 252] on icon at bounding box center [206, 253] width 16 height 9
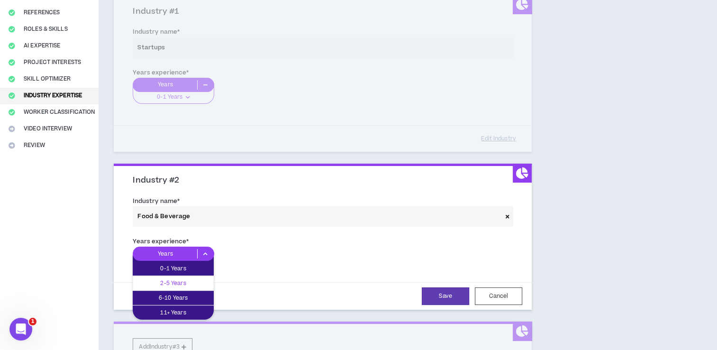
click at [172, 282] on p "2-5 Years" at bounding box center [173, 283] width 81 height 10
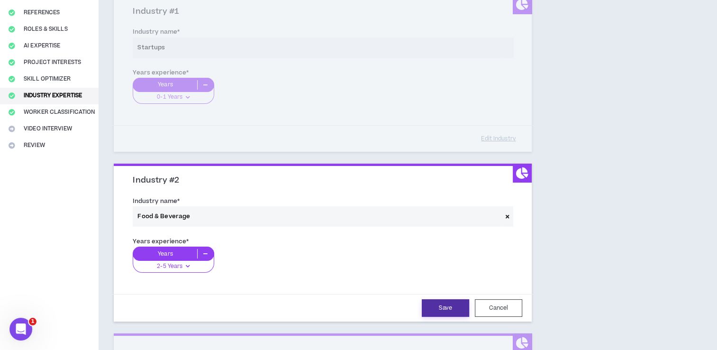
click at [441, 309] on button "Save" at bounding box center [445, 308] width 47 height 18
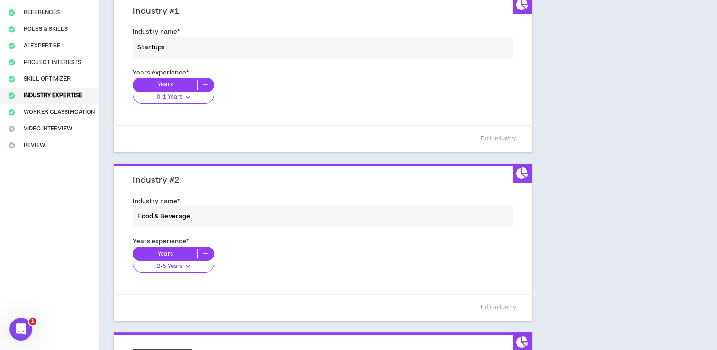
scroll to position [224, 0]
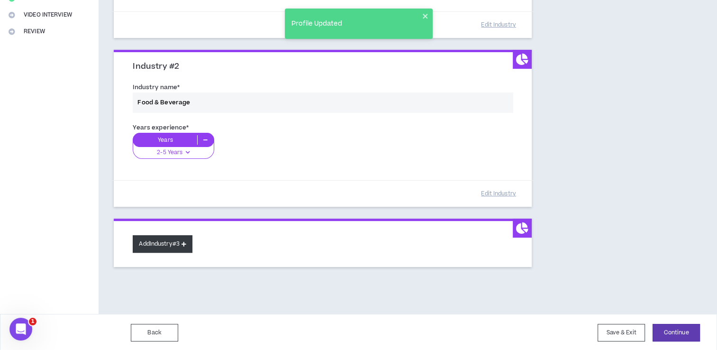
click at [172, 241] on button "Add Industry #3" at bounding box center [163, 244] width 60 height 18
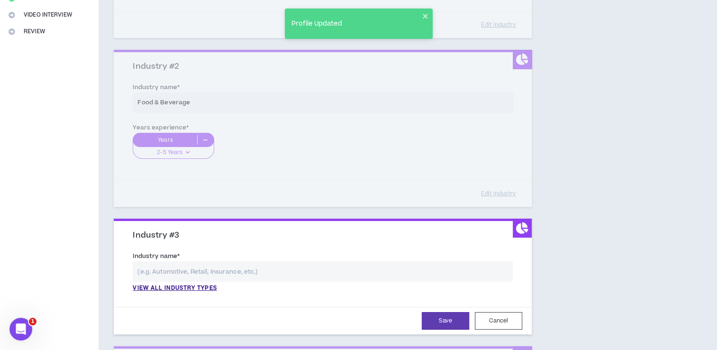
click at [151, 269] on input "text" at bounding box center [323, 271] width 380 height 20
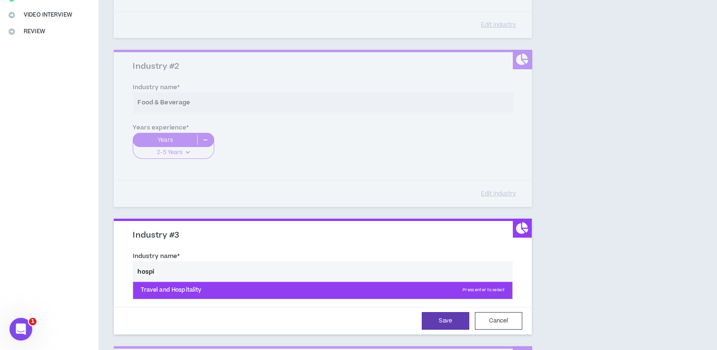
click at [171, 286] on p "Travel and Hospitality Press enter to select" at bounding box center [322, 289] width 379 height 17
type input "Travel and Hospitality"
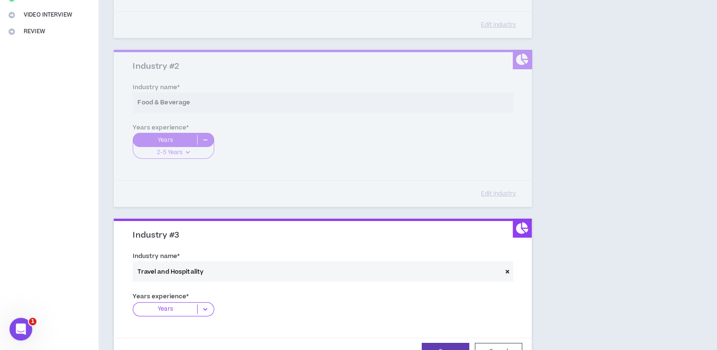
click at [206, 307] on icon at bounding box center [206, 308] width 16 height 9
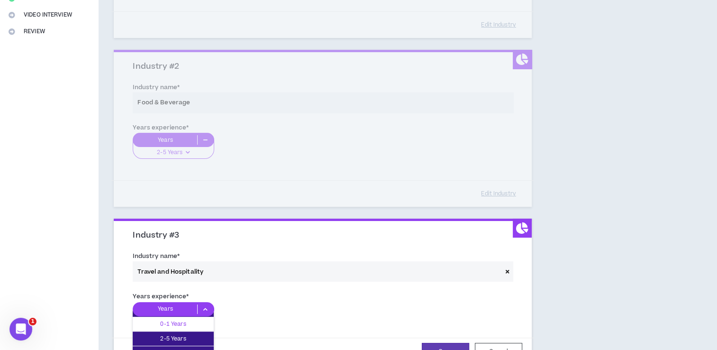
click at [182, 319] on p "0-1 Years" at bounding box center [173, 323] width 81 height 10
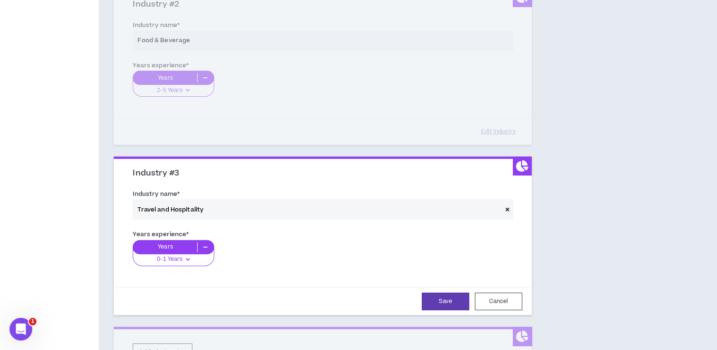
scroll to position [288, 0]
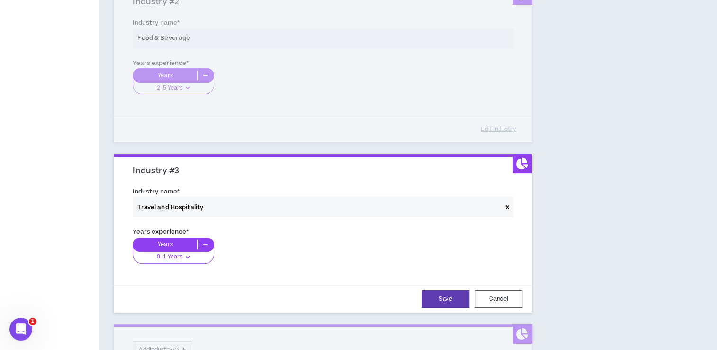
click at [203, 243] on icon at bounding box center [206, 244] width 16 height 9
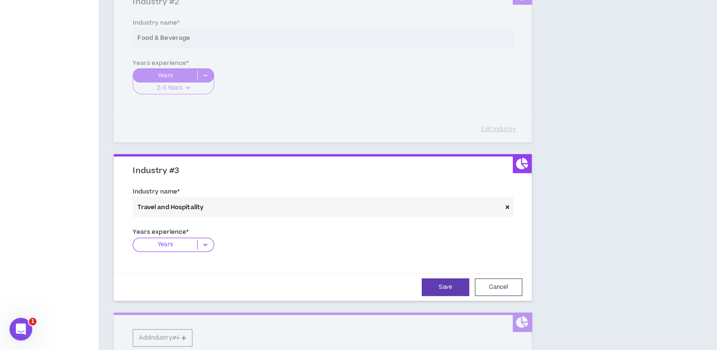
click at [205, 244] on icon at bounding box center [206, 244] width 16 height 9
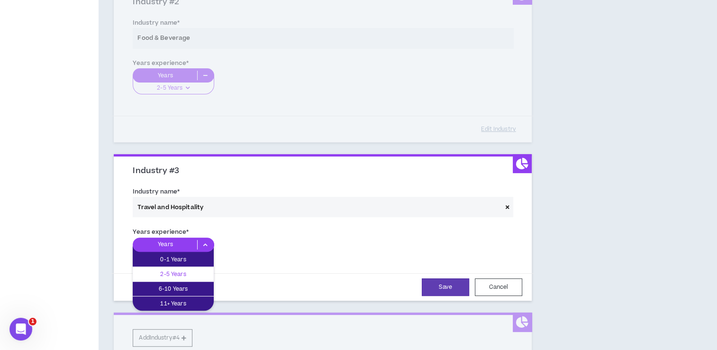
click at [184, 267] on div "2-5 Years" at bounding box center [173, 274] width 81 height 14
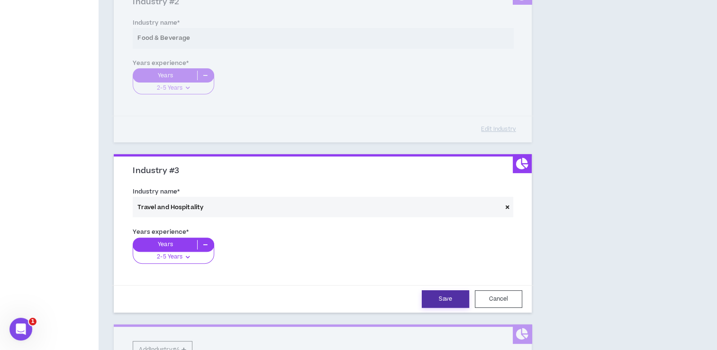
click at [440, 295] on button "Save" at bounding box center [445, 299] width 47 height 18
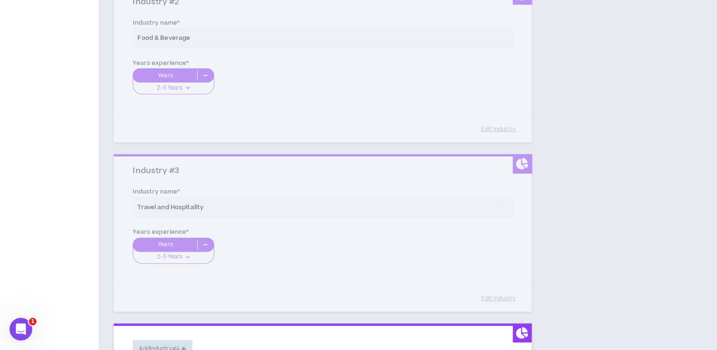
scroll to position [393, 0]
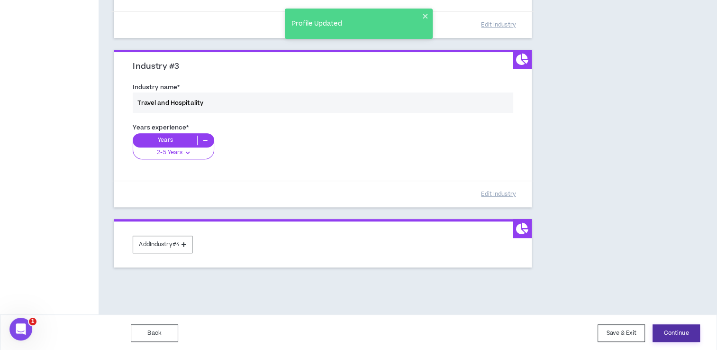
click at [665, 332] on button "Continue" at bounding box center [675, 333] width 47 height 18
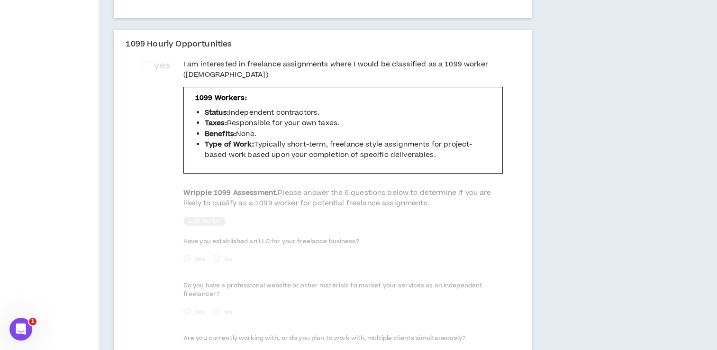
scroll to position [297, 0]
click at [148, 61] on span at bounding box center [147, 65] width 8 height 8
checkbox input "****"
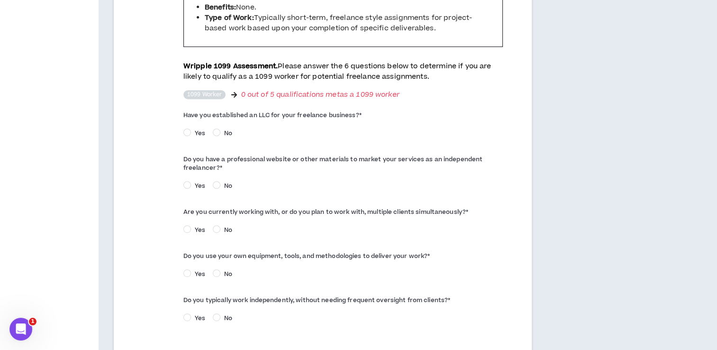
scroll to position [424, 0]
click at [191, 128] on span "Yes" at bounding box center [200, 132] width 18 height 9
click at [191, 225] on span "Yes" at bounding box center [200, 229] width 18 height 9
click at [190, 312] on label "Yes" at bounding box center [196, 317] width 26 height 10
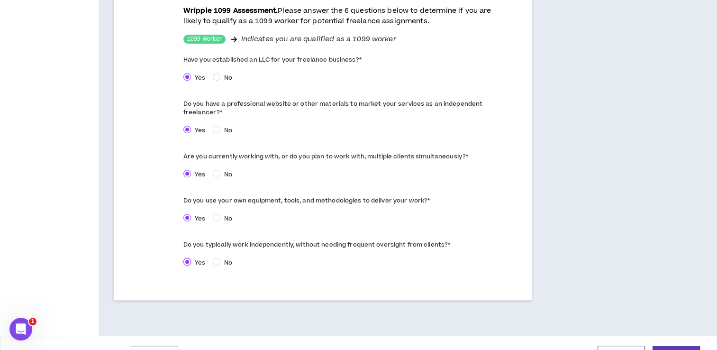
scroll to position [479, 0]
click at [667, 345] on button "Continue" at bounding box center [675, 354] width 47 height 18
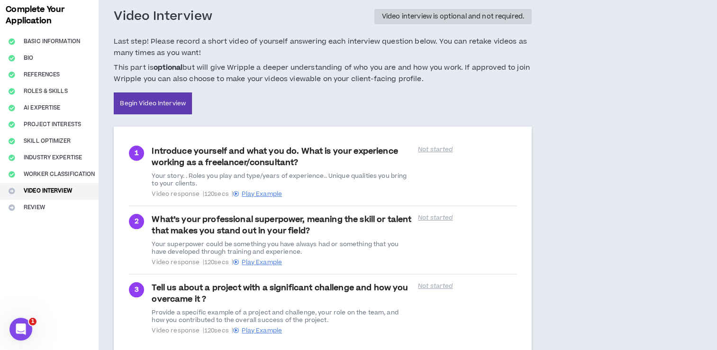
scroll to position [111, 0]
